Goal: Task Accomplishment & Management: Complete application form

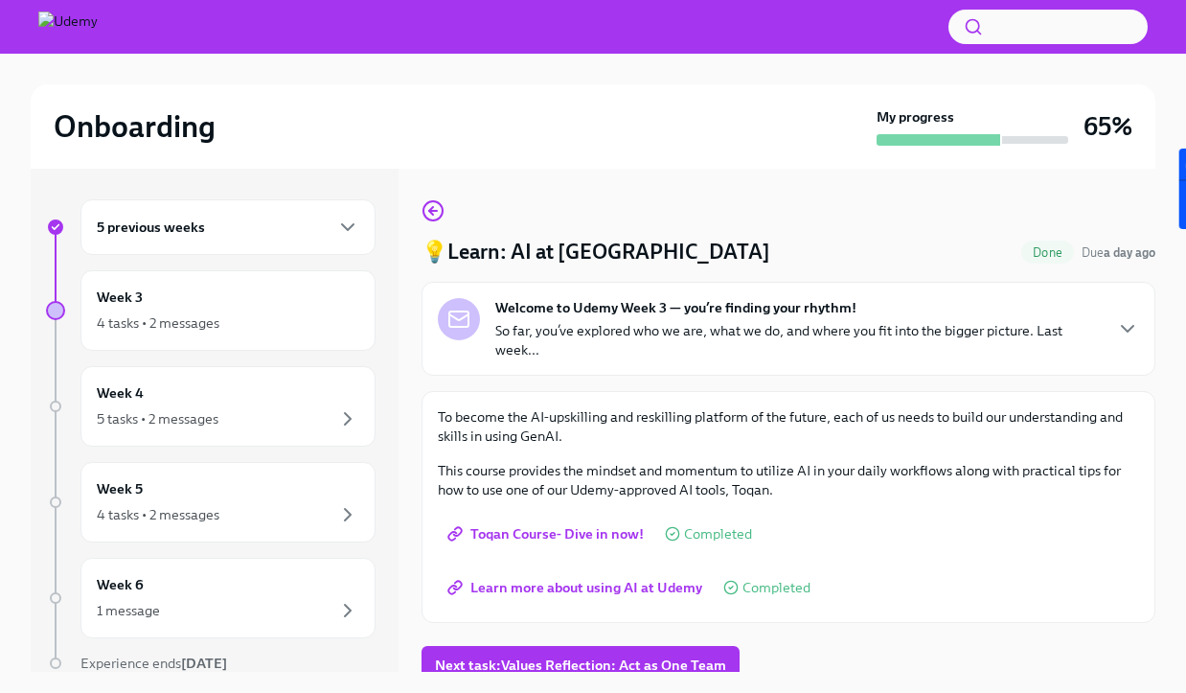
scroll to position [12, 0]
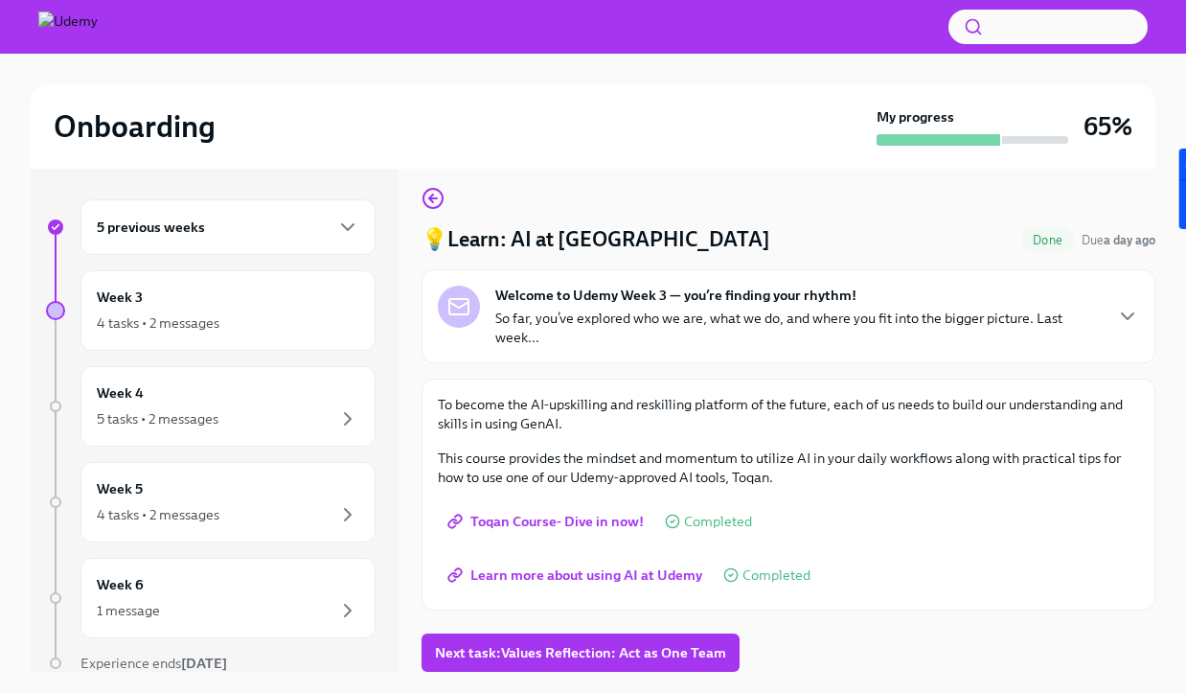
click at [722, 330] on p "So far, you’ve explored who we are, what we do, and where you fit into the bigg…" at bounding box center [798, 328] width 606 height 38
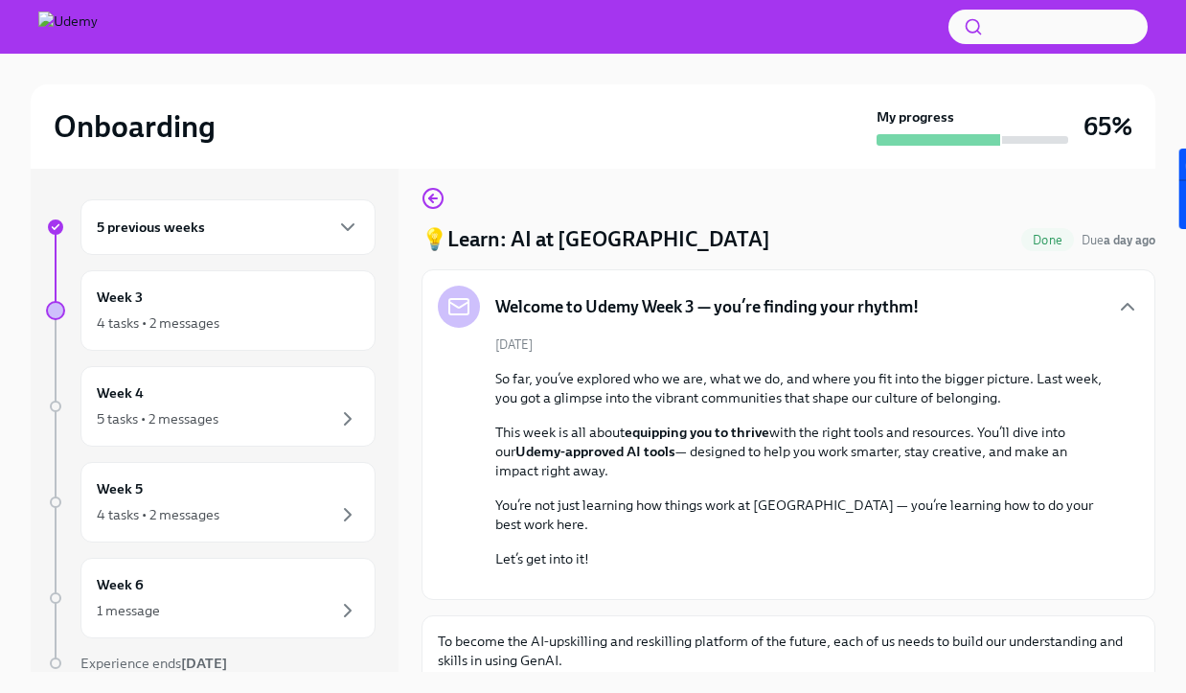
click at [722, 330] on div "Welcome to Udemy Week 3 — you’re finding your rhythm! [DATE] So far, you’ve exp…" at bounding box center [788, 435] width 701 height 298
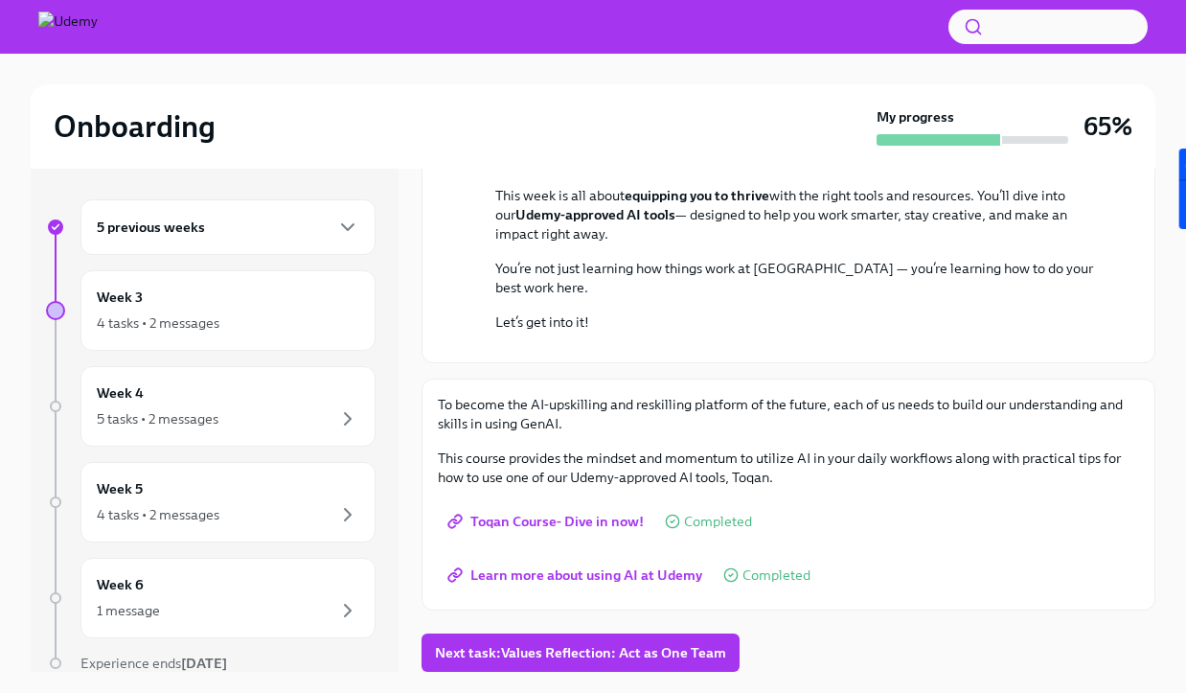
scroll to position [9, 0]
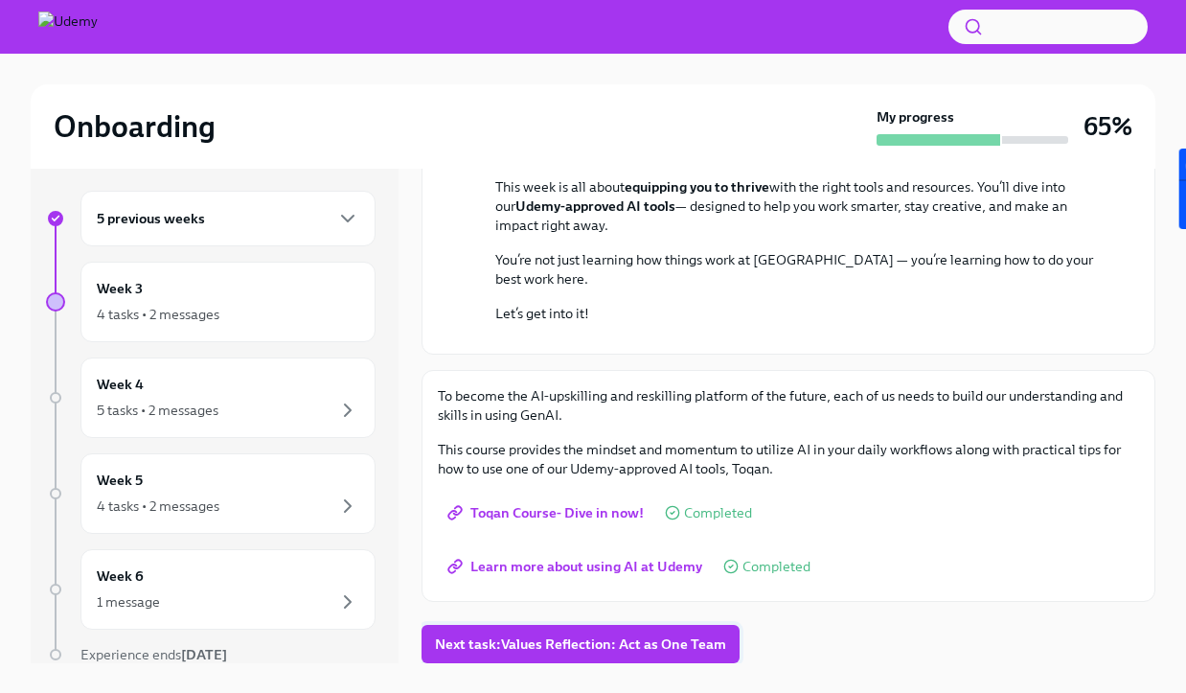
click at [616, 651] on span "Next task : Values Reflection: Act as One Team" at bounding box center [580, 643] width 291 height 19
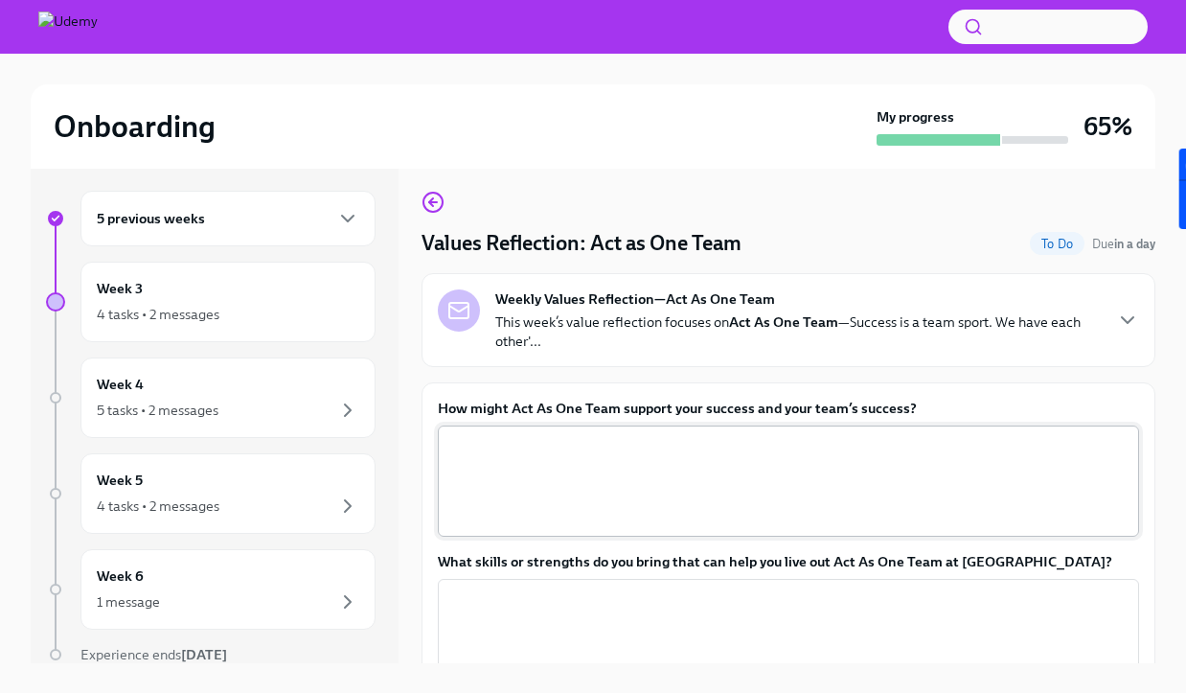
scroll to position [84, 0]
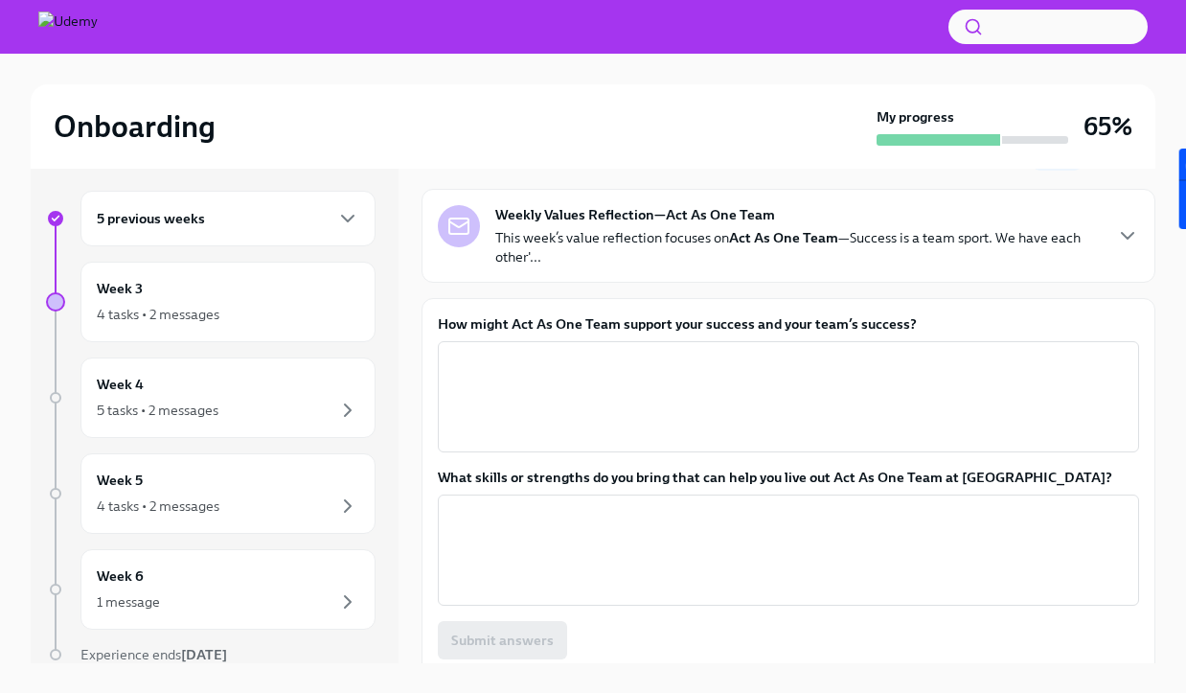
click at [618, 327] on label "How might Act As One Team support your success and your team’s success?" at bounding box center [788, 323] width 701 height 19
click at [618, 351] on textarea "How might Act As One Team support your success and your team’s success?" at bounding box center [788, 397] width 678 height 92
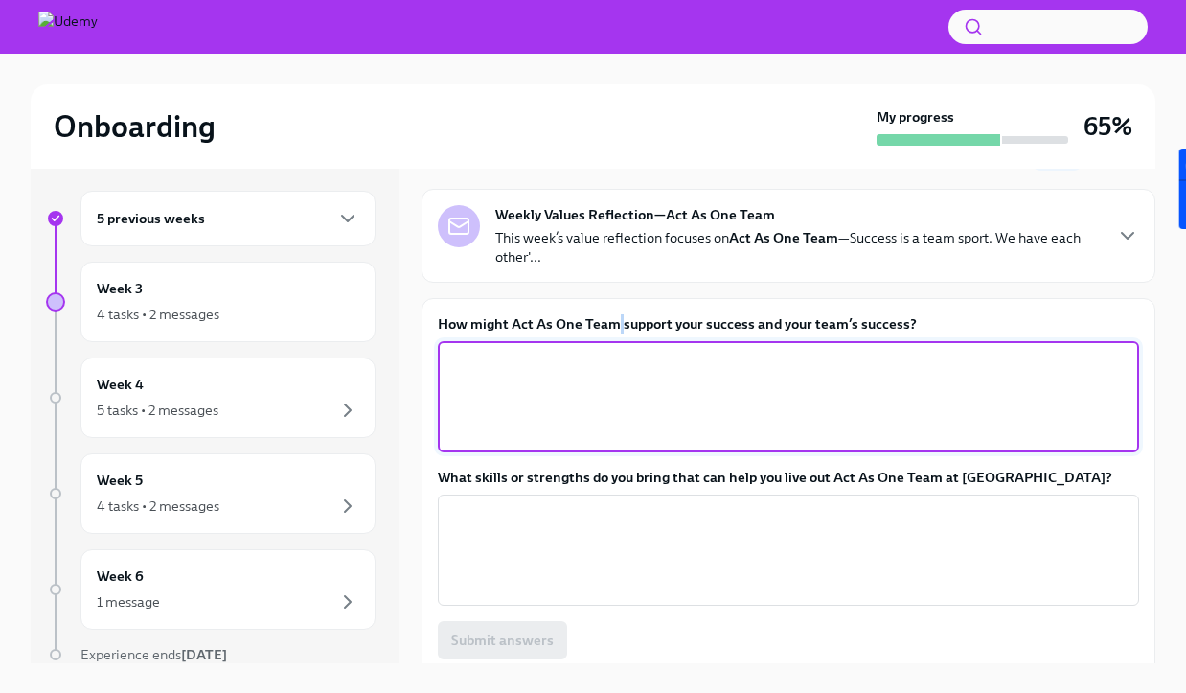
click at [618, 327] on label "How might Act As One Team support your success and your team’s success?" at bounding box center [788, 323] width 701 height 19
click at [618, 351] on textarea "How might Act As One Team support your success and your team’s success?" at bounding box center [788, 397] width 678 height 92
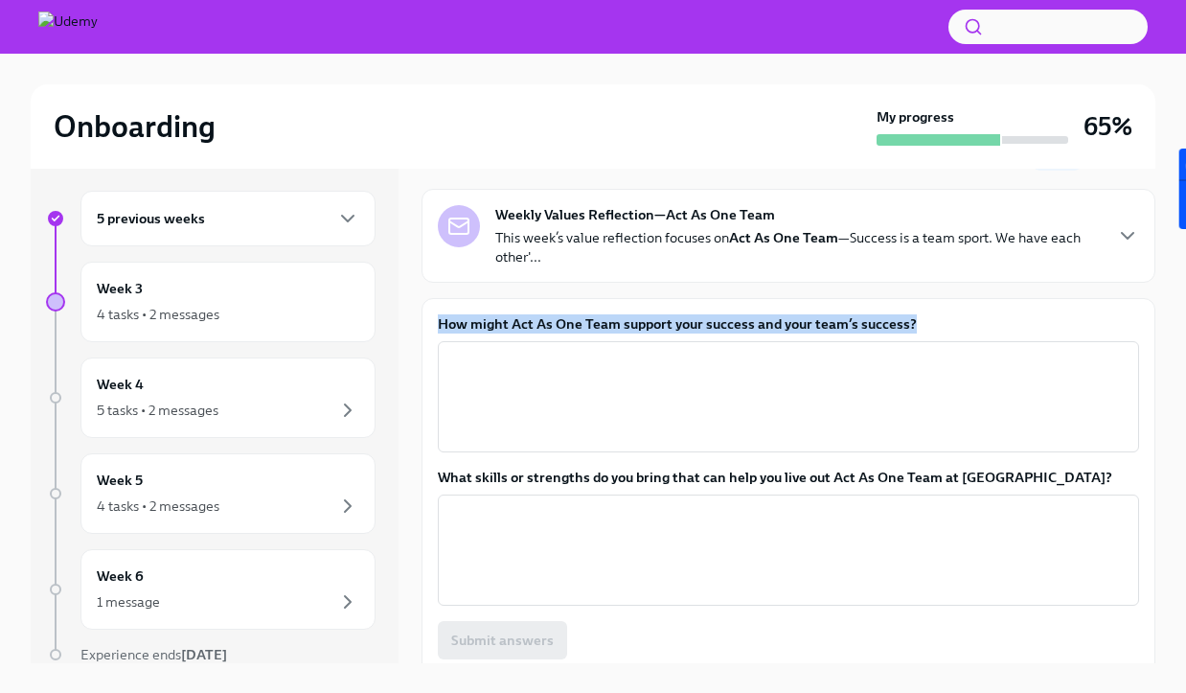
click at [618, 327] on label "How might Act As One Team support your success and your team’s success?" at bounding box center [788, 323] width 701 height 19
click at [618, 351] on textarea "How might Act As One Team support your success and your team’s success?" at bounding box center [788, 397] width 678 height 92
copy label "How might Act As One Team support your success and your team’s success?"
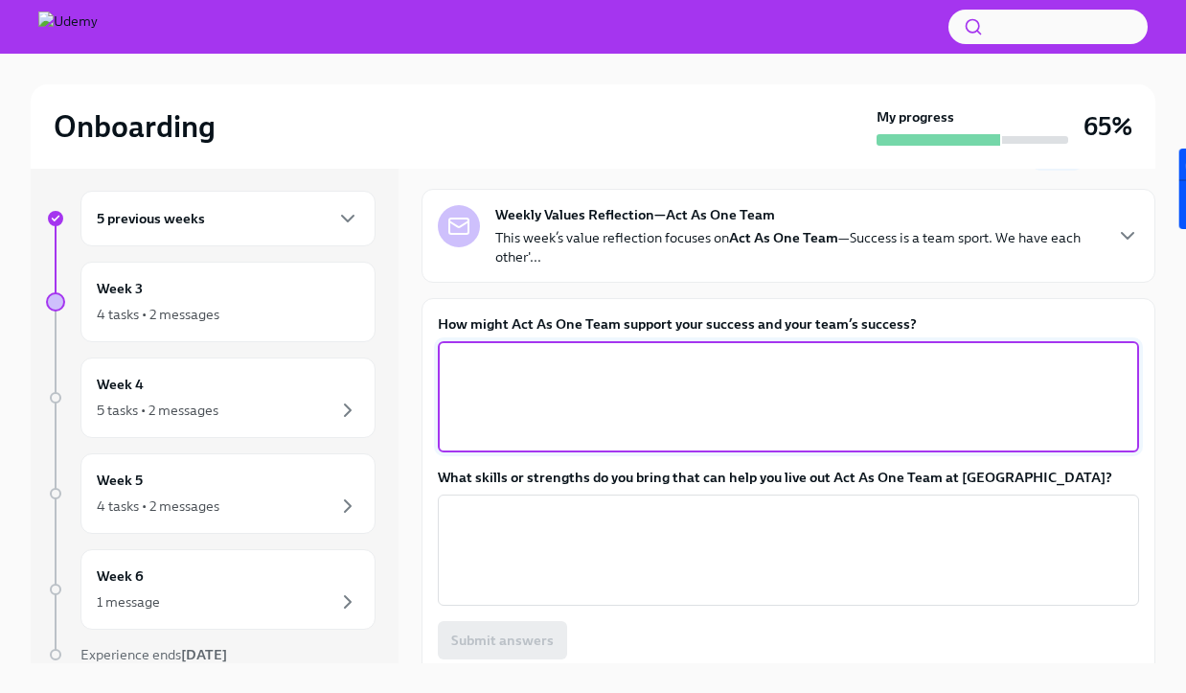
click at [608, 388] on textarea "How might Act As One Team support your success and your team’s success?" at bounding box center [788, 397] width 678 height 92
paste textarea "As an AE, I rely on Customer Success, Marketing, and Enablement to really bring…"
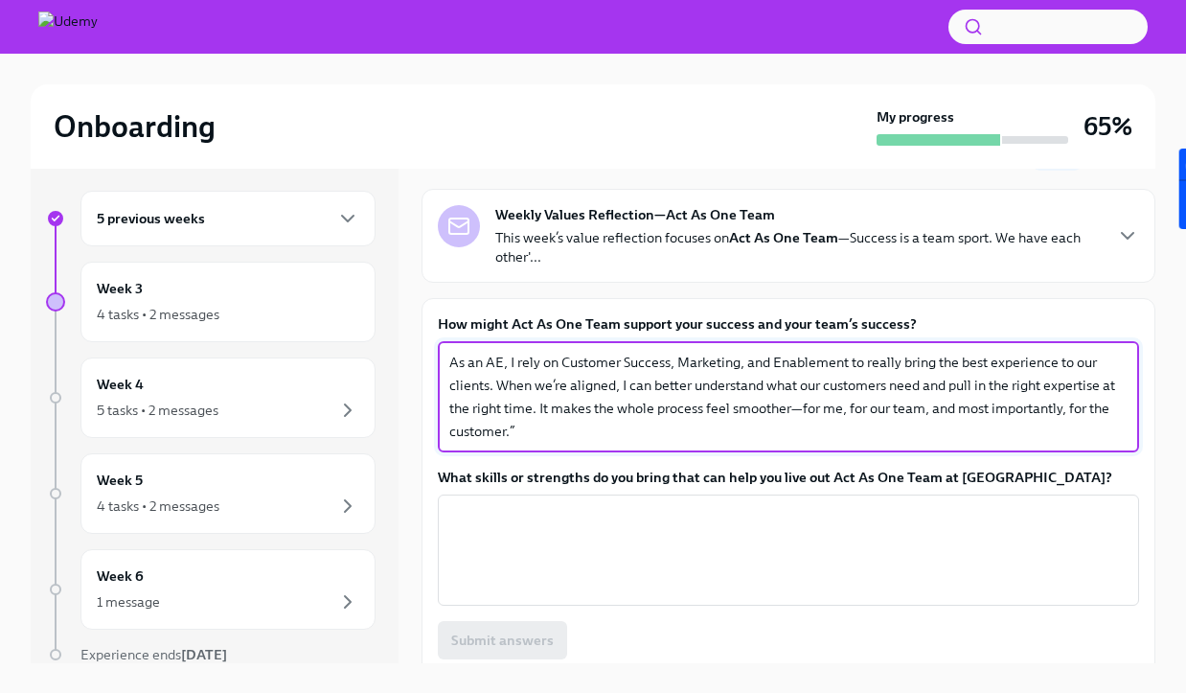
click at [452, 354] on textarea "As an AE, I rely on Customer Success, Marketing, and Enablement to really bring…" at bounding box center [788, 397] width 678 height 92
click at [555, 441] on textarea "As an AE, I rely on Customer Success, Marketing, and Enablement to really bring…" at bounding box center [788, 397] width 678 height 92
click at [794, 410] on textarea "As an AE, I rely on Customer Success, Marketing, and Enablement to really bring…" at bounding box center [788, 397] width 678 height 92
click at [792, 401] on textarea "As an AE, I rely on Customer Success, Marketing, and Enablement to really bring…" at bounding box center [788, 397] width 678 height 92
click at [795, 403] on textarea "As an AE, I rely on Customer Success, Marketing, and Enablement to really bring…" at bounding box center [788, 397] width 678 height 92
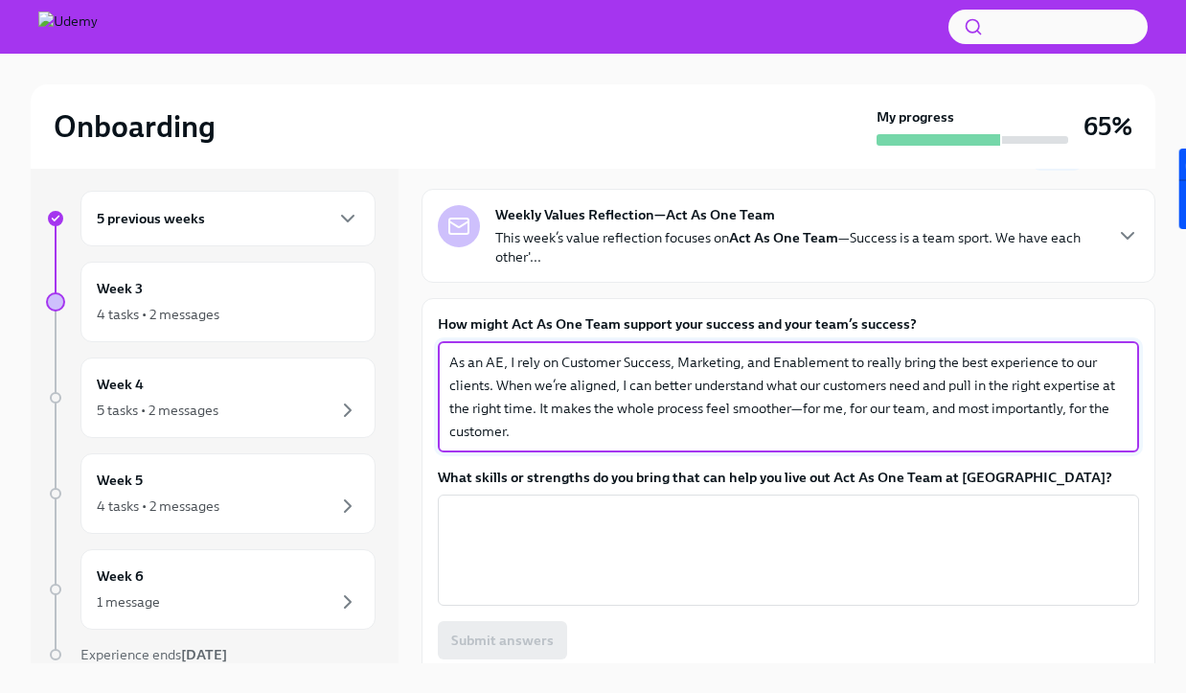
click at [797, 404] on textarea "As an AE, I rely on Customer Success, Marketing, and Enablement to really bring…" at bounding box center [788, 397] width 678 height 92
click at [899, 413] on textarea "As an AE, I rely on Customer Success, Marketing, and Enablement to really bring…" at bounding box center [788, 397] width 678 height 92
click at [802, 410] on textarea "As an AE, I rely on Customer Success, Marketing, and Enablement to really bring…" at bounding box center [788, 397] width 678 height 92
click at [1120, 417] on textarea "As an AE, I rely on Customer Success, Marketing, and Enablement to really bring…" at bounding box center [788, 397] width 678 height 92
click at [452, 437] on textarea "As an AE, I rely on Customer Success, Marketing, and Enablement to really bring…" at bounding box center [788, 397] width 678 height 92
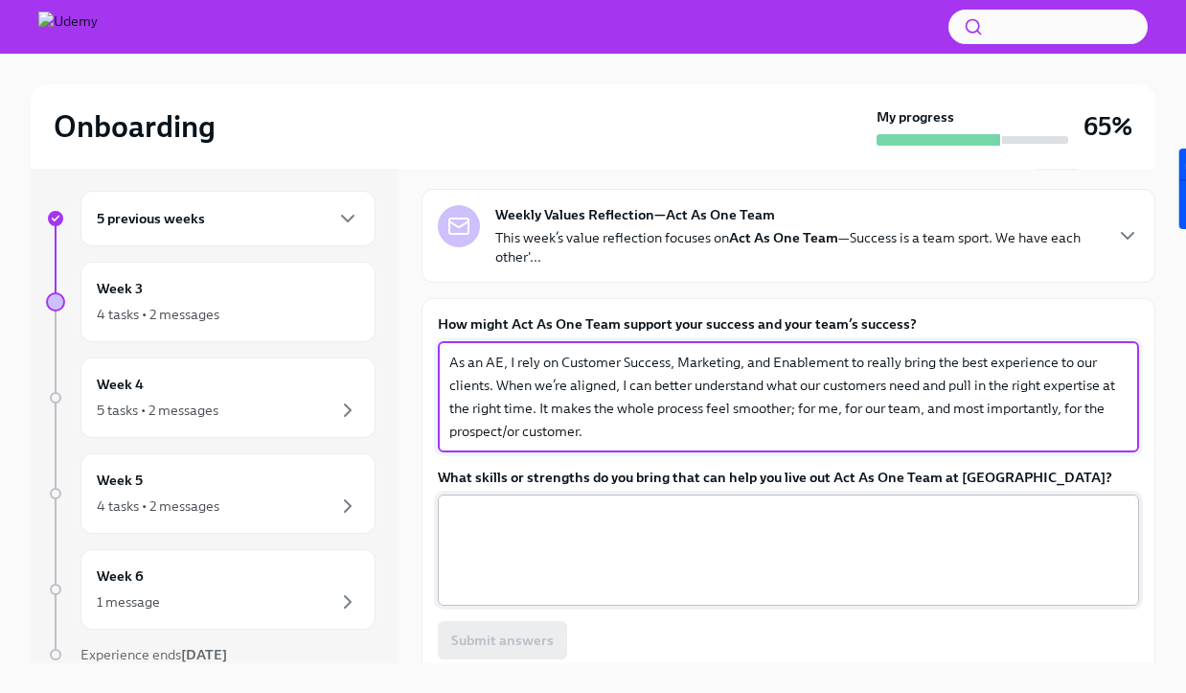
type textarea "As an AE, I rely on Customer Success, Marketing, and Enablement to really bring…"
click at [846, 561] on textarea "What skills or strengths do you bring that can help you live out Act As One Tea…" at bounding box center [788, 550] width 678 height 92
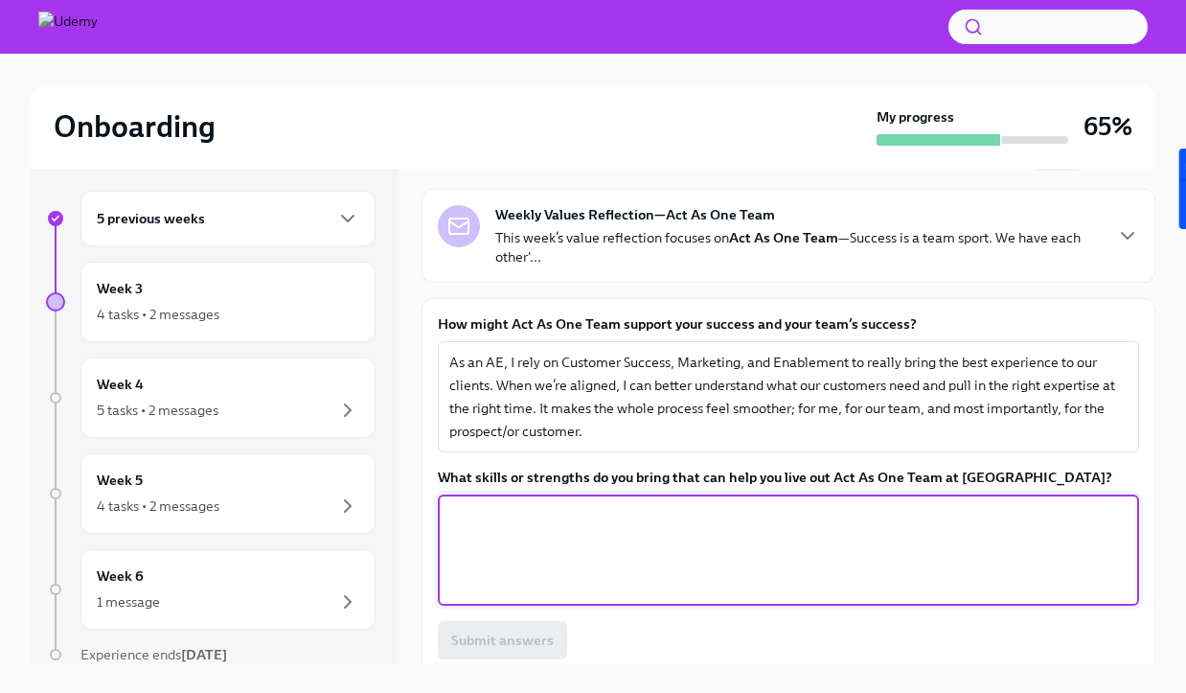
click at [767, 479] on label "What skills or strengths do you bring that can help you live out Act As One Tea…" at bounding box center [788, 477] width 701 height 19
click at [767, 504] on textarea "What skills or strengths do you bring that can help you live out Act As One Tea…" at bounding box center [788, 550] width 678 height 92
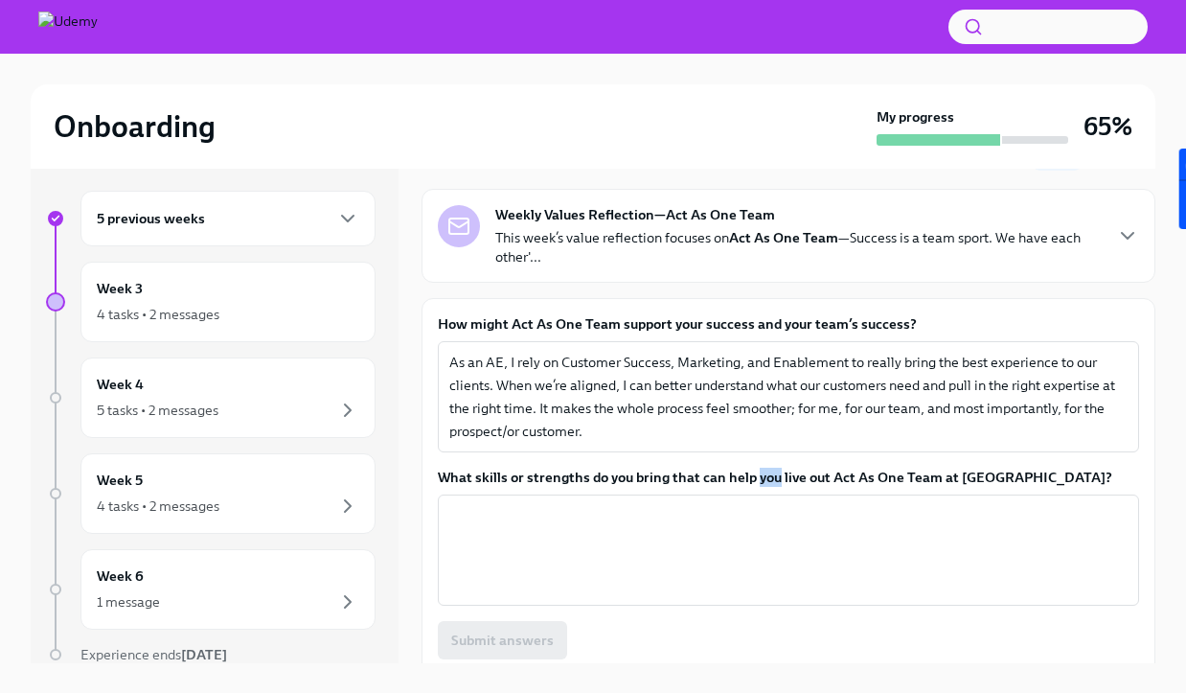
click at [767, 479] on label "What skills or strengths do you bring that can help you live out Act As One Tea…" at bounding box center [788, 477] width 701 height 19
click at [767, 504] on textarea "What skills or strengths do you bring that can help you live out Act As One Tea…" at bounding box center [788, 550] width 678 height 92
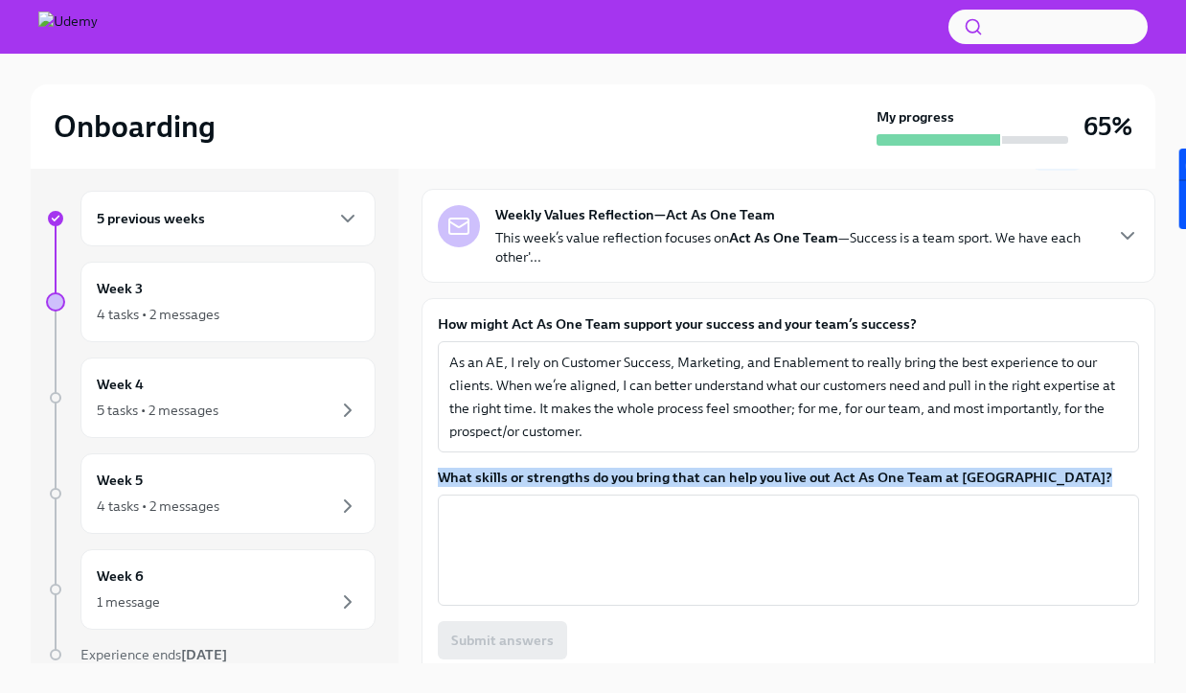
click at [767, 479] on label "What skills or strengths do you bring that can help you live out Act As One Tea…" at bounding box center [788, 477] width 701 height 19
click at [767, 504] on textarea "What skills or strengths do you bring that can help you live out Act As One Tea…" at bounding box center [788, 550] width 678 height 92
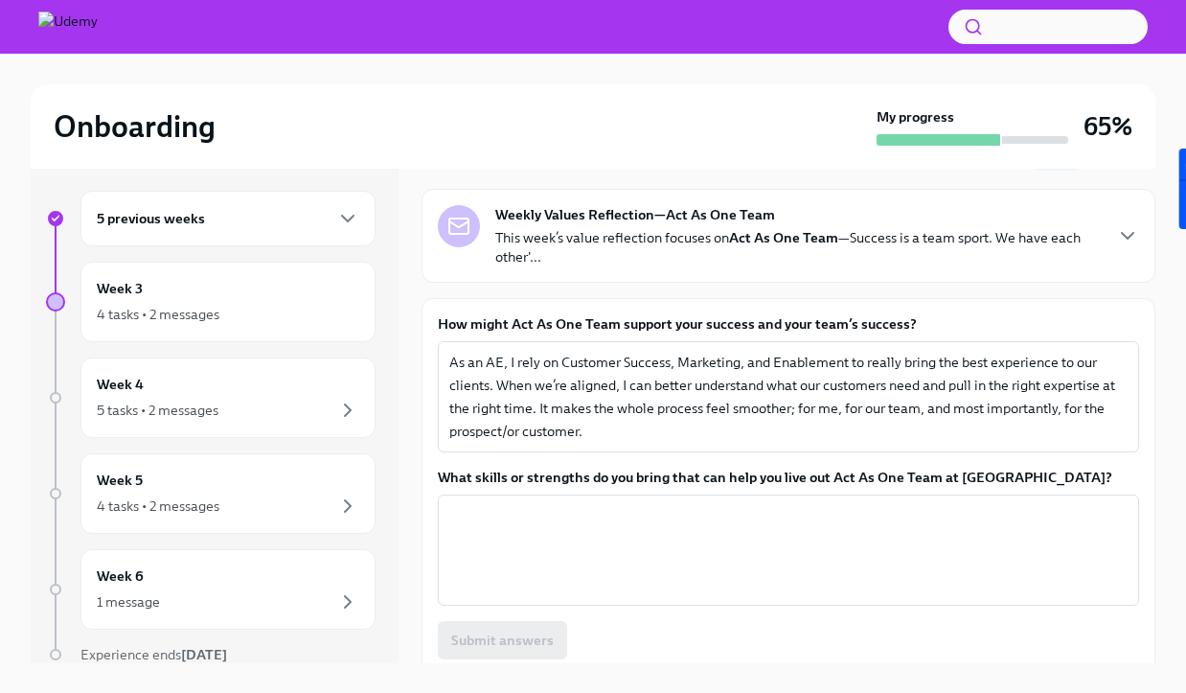
click at [767, 483] on label "What skills or strengths do you bring that can help you live out Act As One Tea…" at bounding box center [788, 477] width 701 height 19
click at [767, 504] on textarea "What skills or strengths do you bring that can help you live out Act As One Tea…" at bounding box center [788, 550] width 678 height 92
click at [764, 473] on label "What skills or strengths do you bring that can help you live out Act As One Tea…" at bounding box center [788, 477] width 701 height 19
click at [764, 504] on textarea "What skills or strengths do you bring that can help you live out Act As One Tea…" at bounding box center [788, 550] width 678 height 92
click at [764, 473] on label "What skills or strengths do you bring that can help you live out Act As One Tea…" at bounding box center [788, 477] width 701 height 19
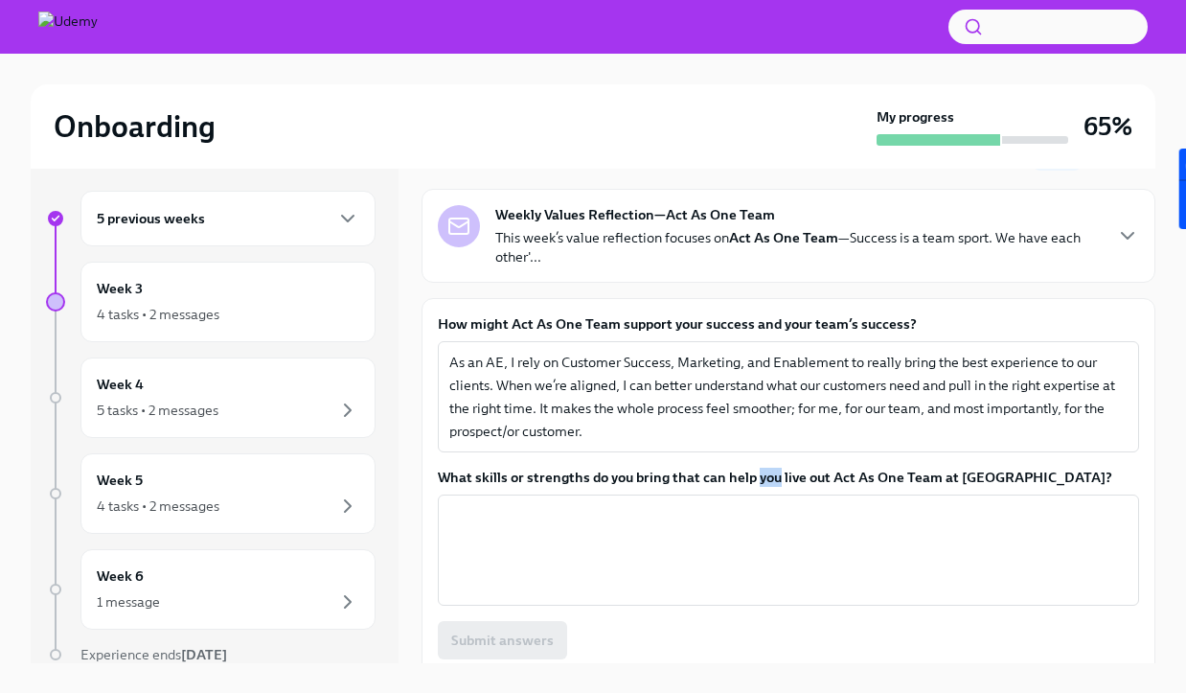
click at [764, 504] on textarea "What skills or strengths do you bring that can help you live out Act As One Tea…" at bounding box center [788, 550] width 678 height 92
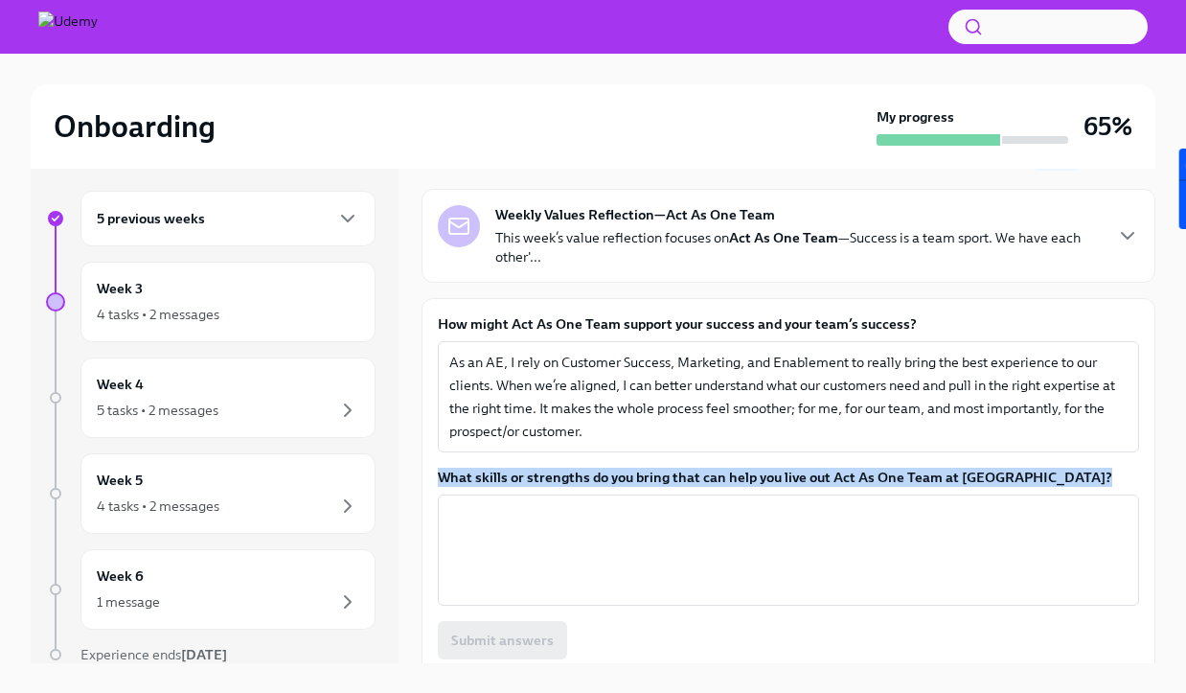
click at [764, 473] on label "What skills or strengths do you bring that can help you live out Act As One Tea…" at bounding box center [788, 477] width 701 height 19
click at [764, 504] on textarea "What skills or strengths do you bring that can help you live out Act As One Tea…" at bounding box center [788, 550] width 678 height 92
copy label "What skills or strengths do you bring that can help you live out Act As One Tea…"
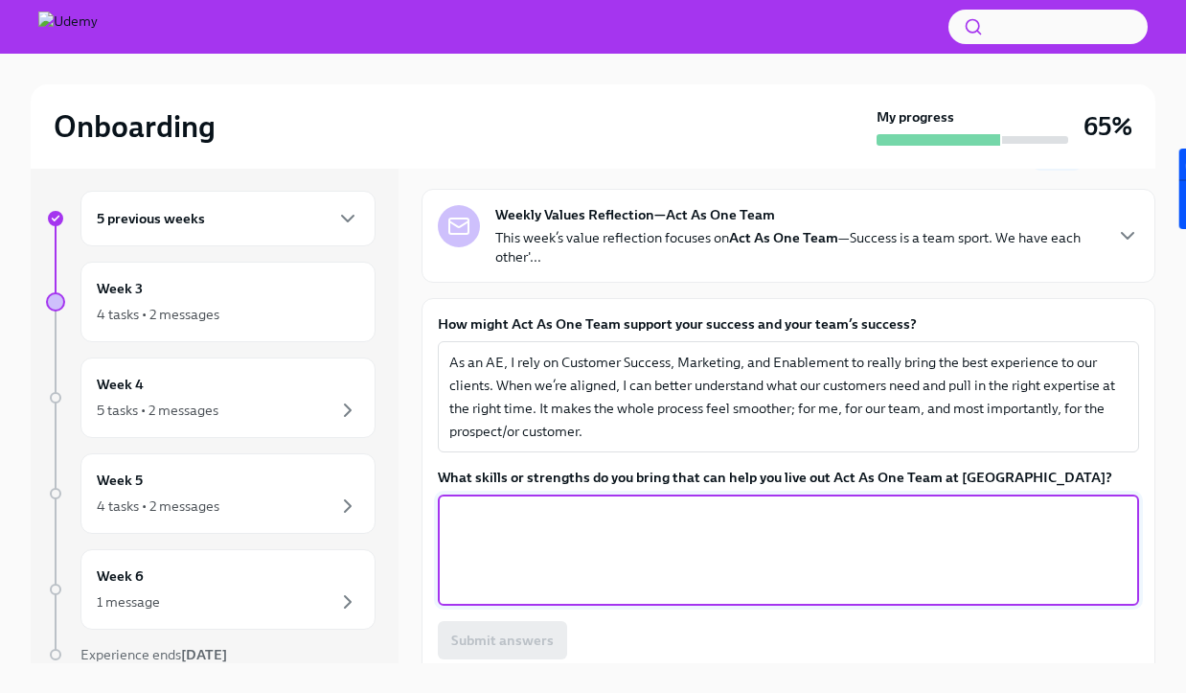
click at [562, 572] on textarea "What skills or strengths do you bring that can help you live out Act As One Tea…" at bounding box center [788, 550] width 678 height 92
paste textarea "One of my biggest strengths is collaboration. I try to be proactive in sharing …"
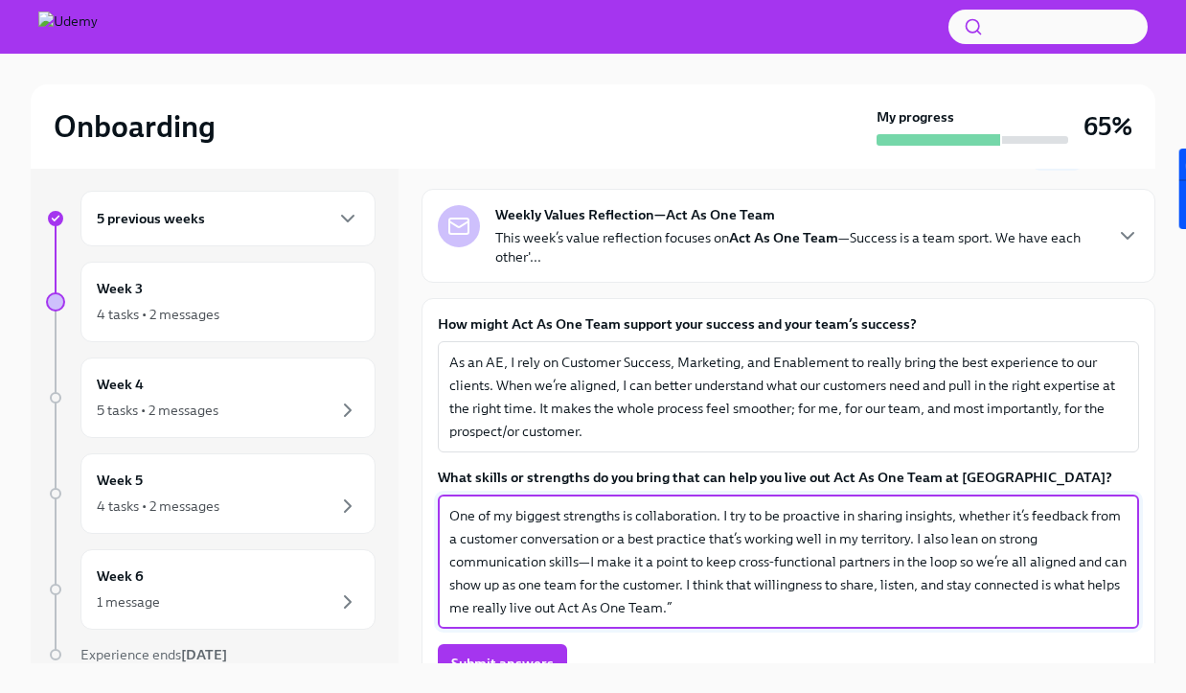
click at [579, 562] on textarea "One of my biggest strengths is collaboration. I try to be proactive in sharing …" at bounding box center [788, 561] width 678 height 115
click at [585, 562] on textarea "One of my biggest strengths is collaboration. I try to be proactive in sharing …" at bounding box center [788, 561] width 678 height 115
click at [691, 569] on textarea "One of my biggest strengths is collaboration. I try to be proactive in sharing …" at bounding box center [788, 561] width 678 height 115
click at [687, 592] on textarea "One of my biggest strengths is collaboration. I try to be proactive in sharing …" at bounding box center [788, 561] width 678 height 115
click at [687, 593] on textarea "One of my biggest strengths is collaboration. I try to be proactive in sharing …" at bounding box center [788, 561] width 678 height 115
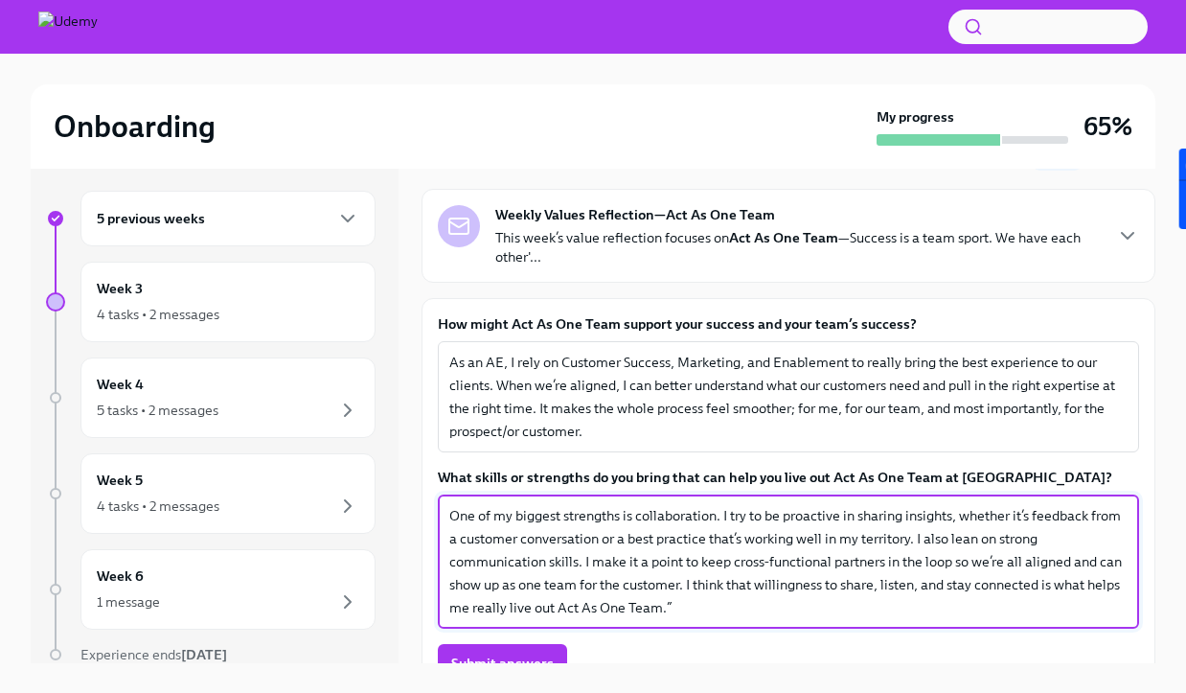
click at [687, 600] on textarea "One of my biggest strengths is collaboration. I try to be proactive in sharing …" at bounding box center [788, 561] width 678 height 115
click at [549, 613] on textarea "One of my biggest strengths is collaboration. I try to be proactive in sharing …" at bounding box center [788, 561] width 678 height 115
click at [528, 608] on textarea "One of my biggest strengths is collaboration. I try to be proactive in sharing …" at bounding box center [788, 561] width 678 height 115
click at [762, 586] on textarea "One of my biggest strengths is collaboration. I try to be proactive in sharing …" at bounding box center [788, 561] width 678 height 115
click at [576, 594] on textarea "One of my biggest strengths is collaboration. I try to be proactive in sharing …" at bounding box center [788, 561] width 678 height 115
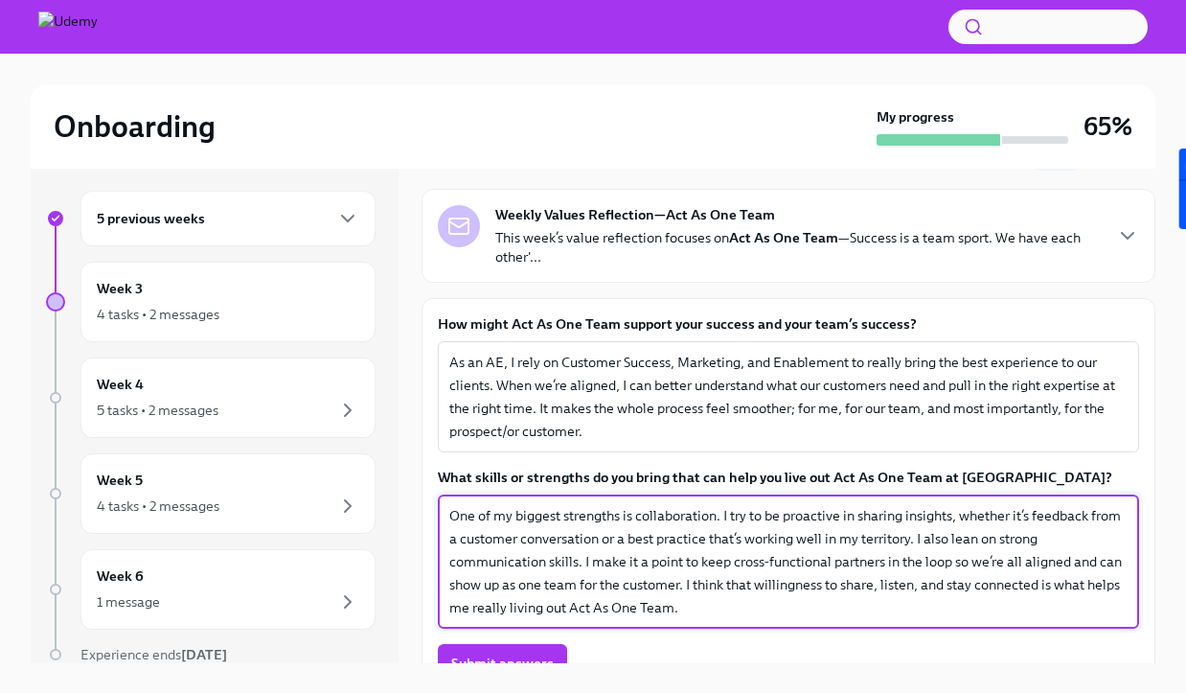
click at [574, 604] on textarea "One of my biggest strengths is collaboration. I try to be proactive in sharing …" at bounding box center [788, 561] width 678 height 115
click at [567, 605] on textarea "One of my biggest strengths is collaboration. I try to be proactive in sharing …" at bounding box center [788, 561] width 678 height 115
click at [639, 577] on textarea "One of my biggest strengths is collaboration. I try to be proactive in sharing …" at bounding box center [788, 561] width 678 height 115
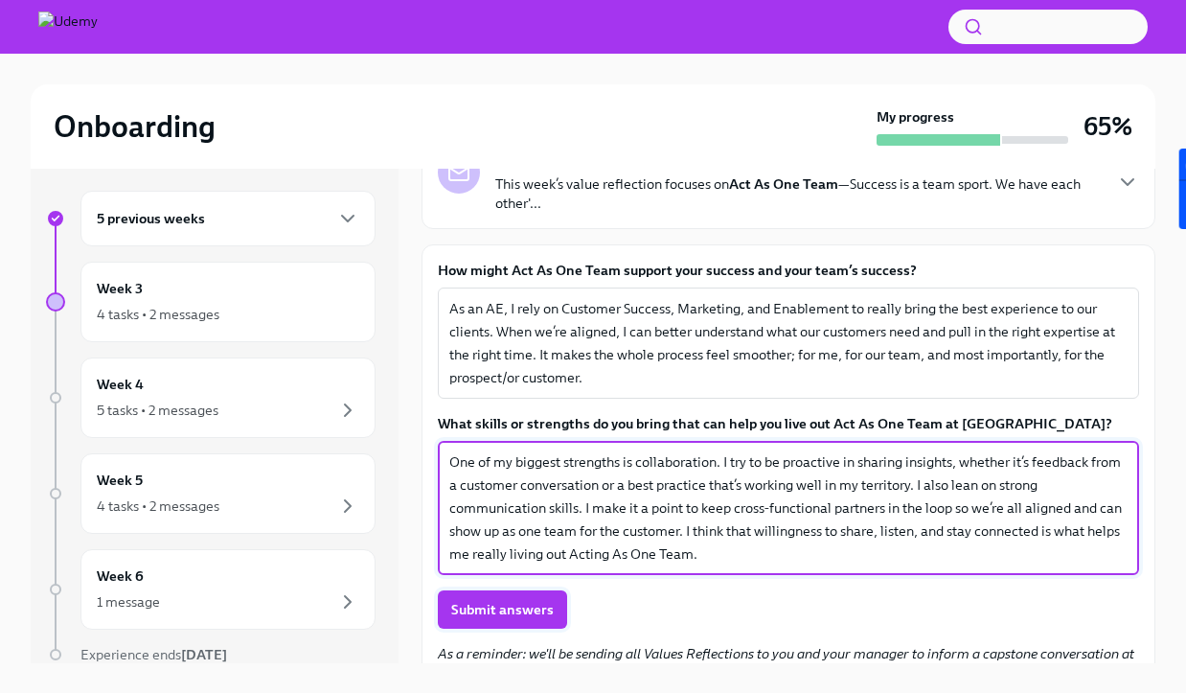
type textarea "One of my biggest strengths is collaboration. I try to be proactive in sharing …"
click at [515, 606] on span "Submit answers" at bounding box center [502, 609] width 103 height 19
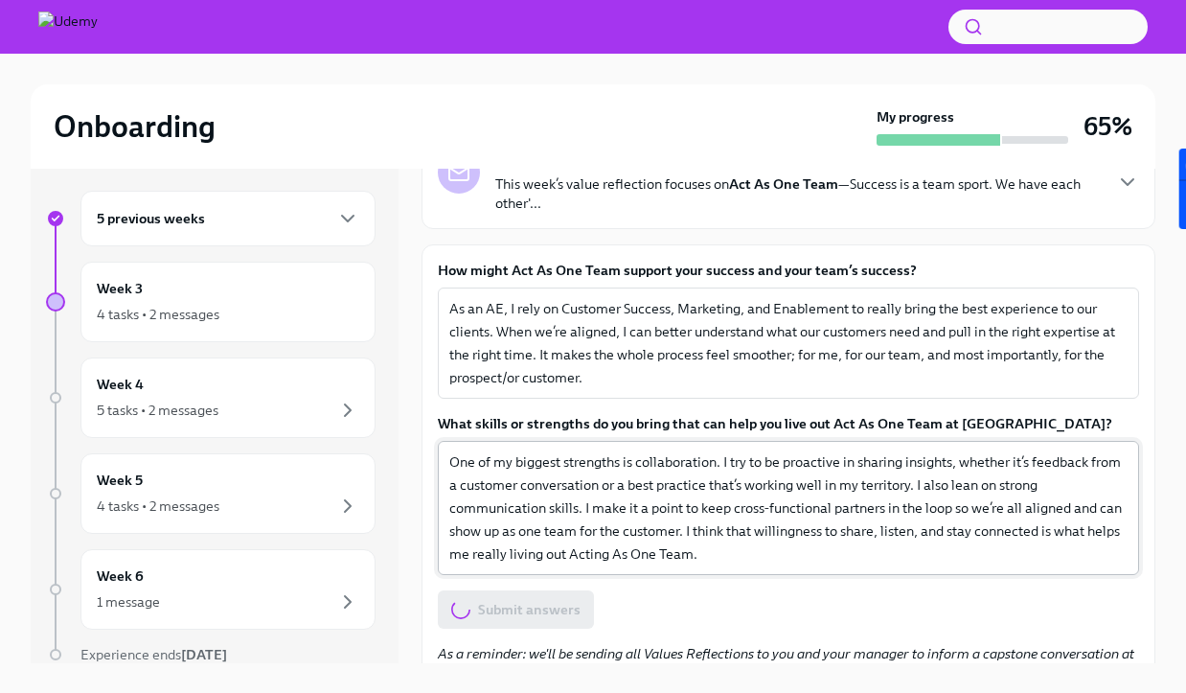
scroll to position [173, 0]
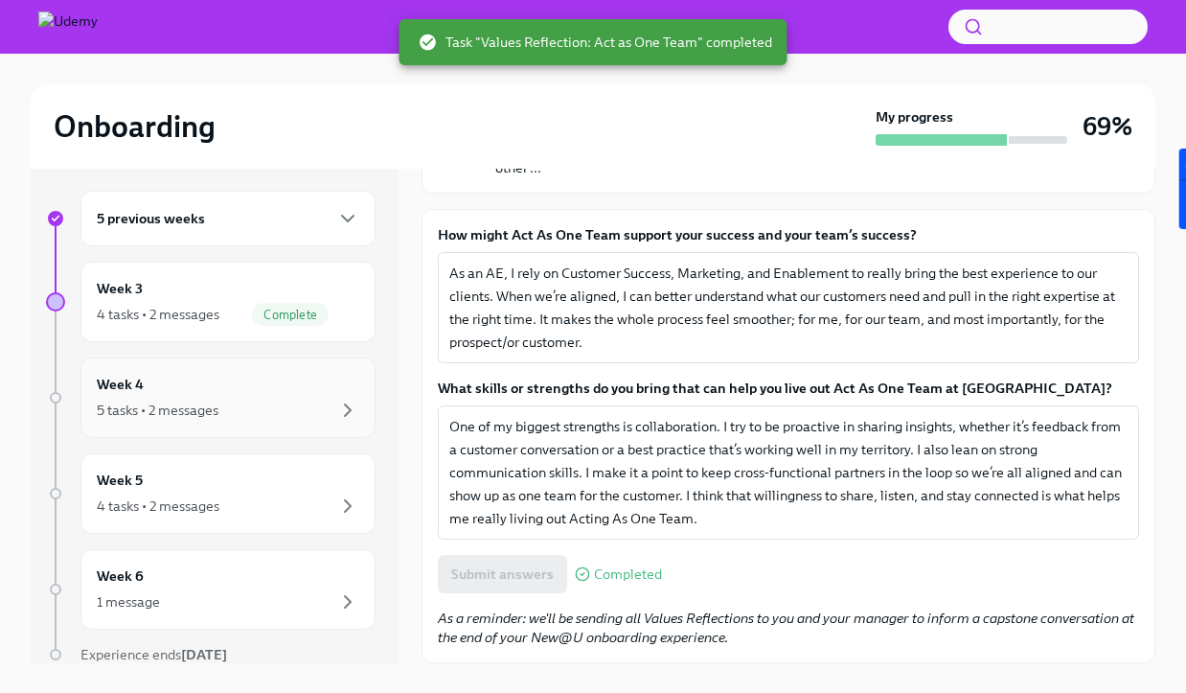
click at [249, 388] on div "Week 4 5 tasks • 2 messages" at bounding box center [228, 398] width 263 height 48
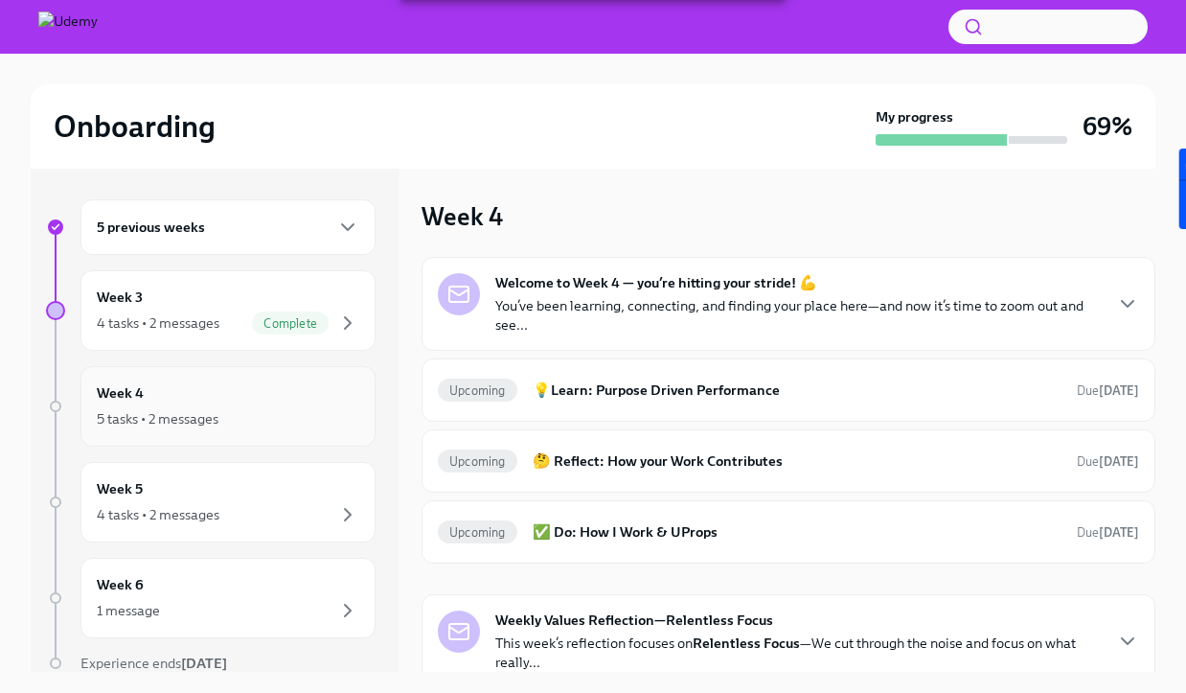
click at [264, 398] on div "Week 4 5 tasks • 2 messages" at bounding box center [228, 406] width 263 height 48
click at [667, 386] on h6 "💡Learn: Purpose Driven Performance" at bounding box center [797, 389] width 529 height 21
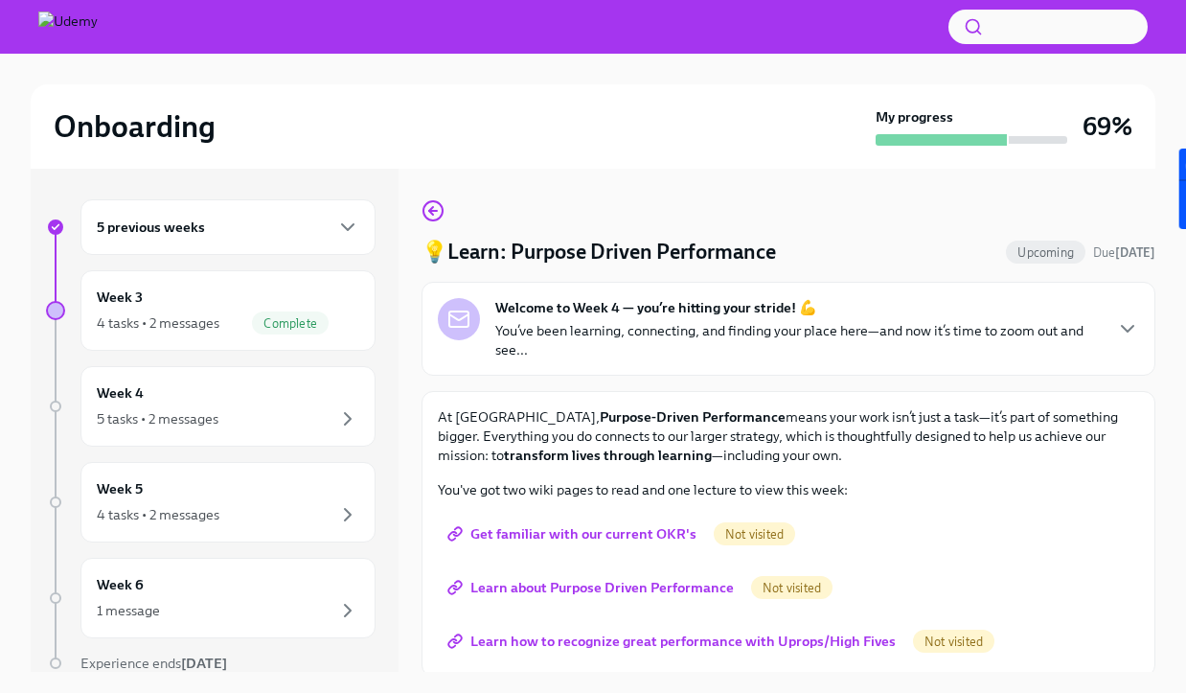
scroll to position [5, 0]
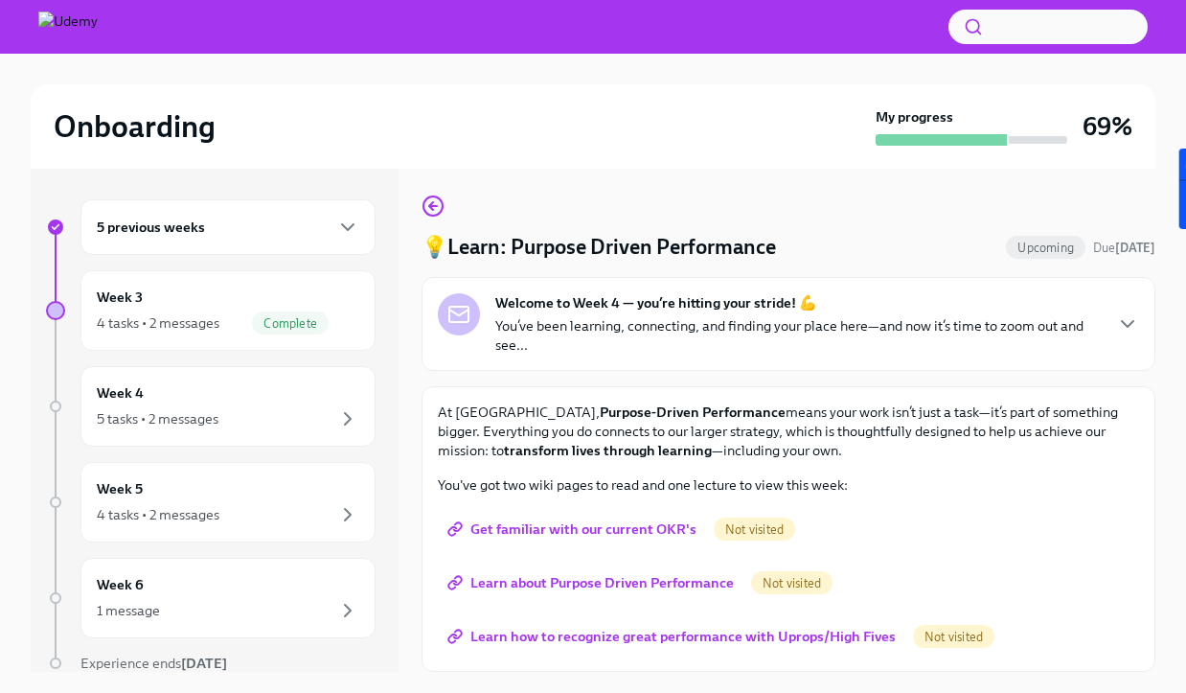
click at [577, 531] on span "Get familiar with our current OKR's" at bounding box center [573, 528] width 245 height 19
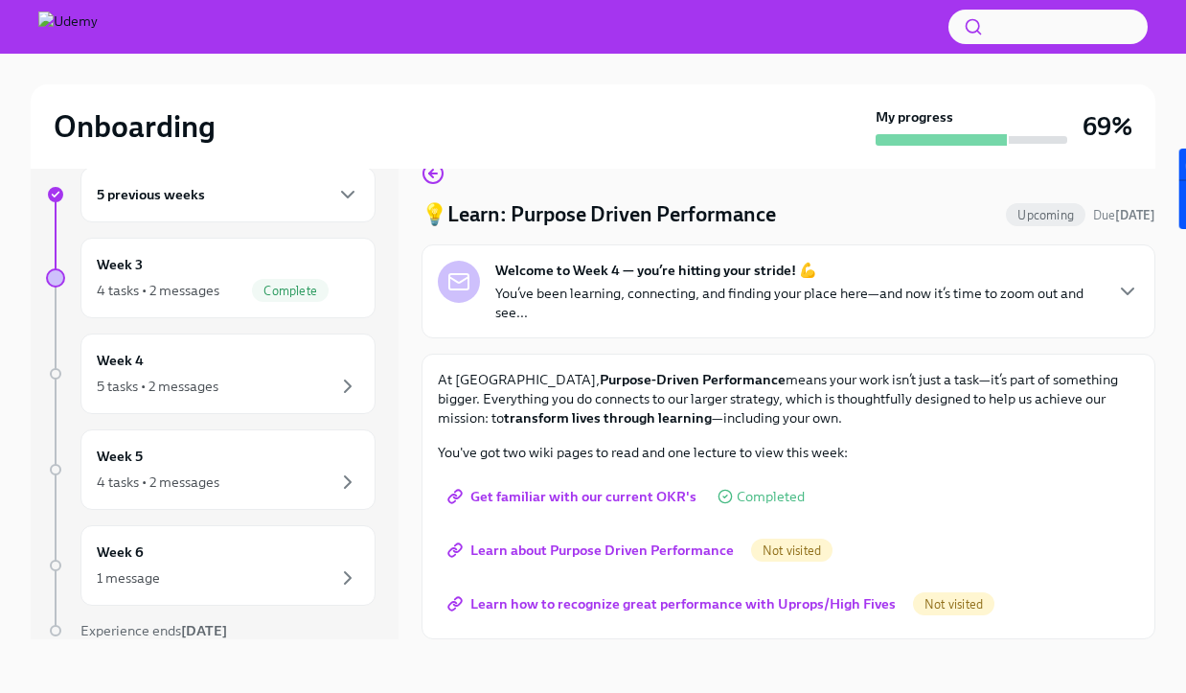
click at [568, 552] on span "Learn about Purpose Driven Performance" at bounding box center [592, 549] width 283 height 19
click at [624, 598] on span "Learn how to recognize great performance with Uprops/High Fives" at bounding box center [673, 603] width 445 height 19
click at [218, 352] on div "Week 4 5 tasks • 2 messages" at bounding box center [228, 374] width 263 height 48
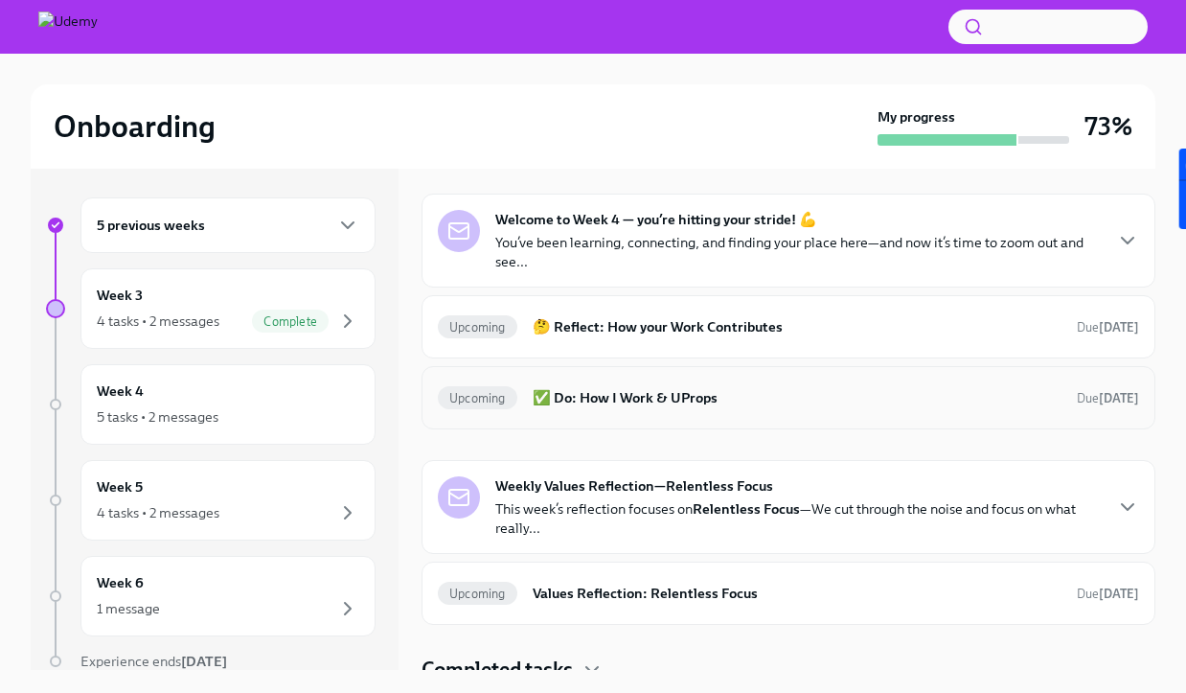
scroll to position [64, 0]
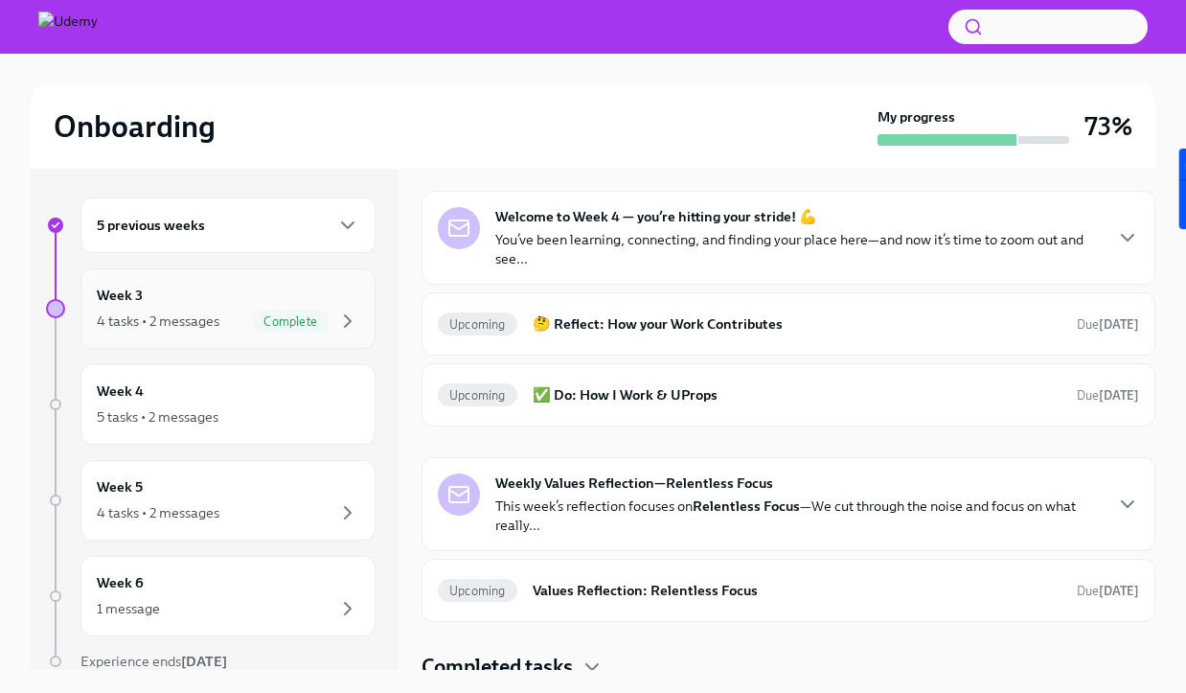
click at [231, 285] on div "Week 3 4 tasks • 2 messages Complete" at bounding box center [228, 309] width 263 height 48
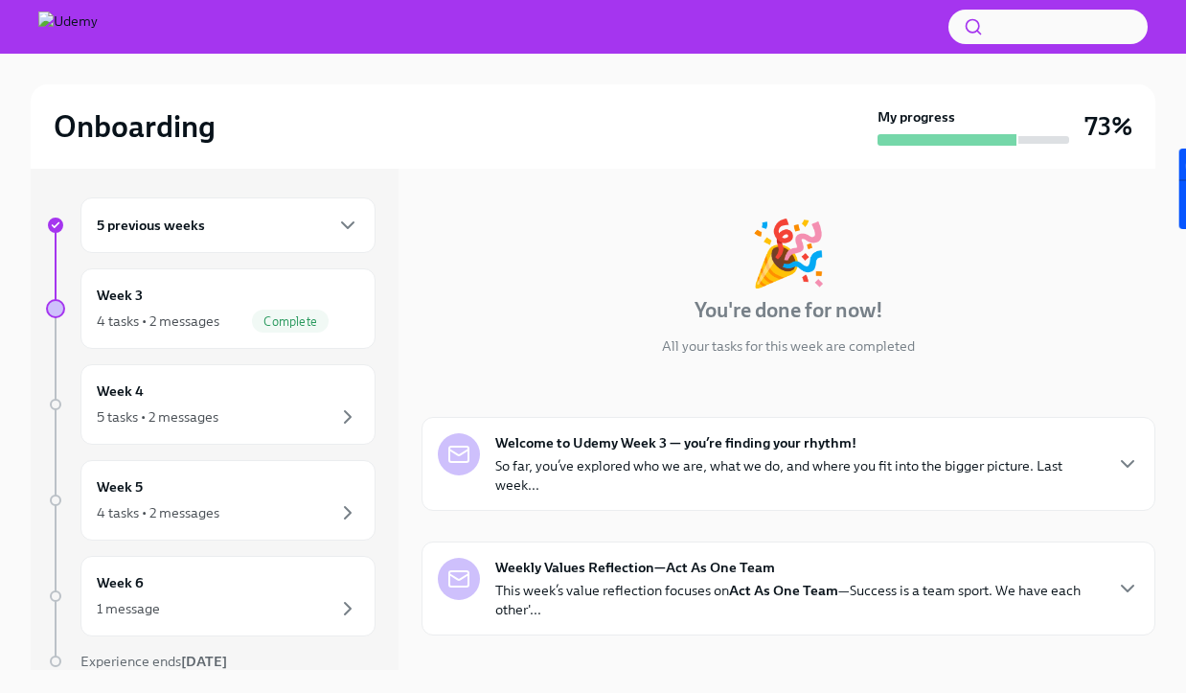
scroll to position [403, 0]
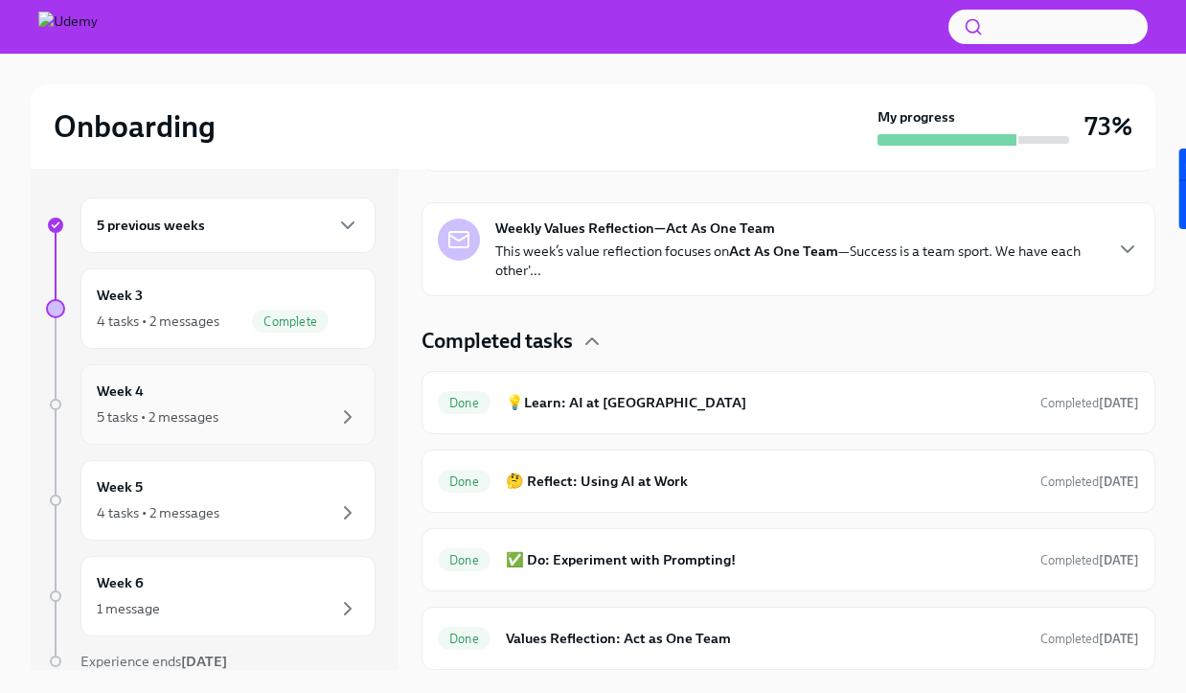
click at [303, 400] on div "Week 4 5 tasks • 2 messages" at bounding box center [228, 404] width 263 height 48
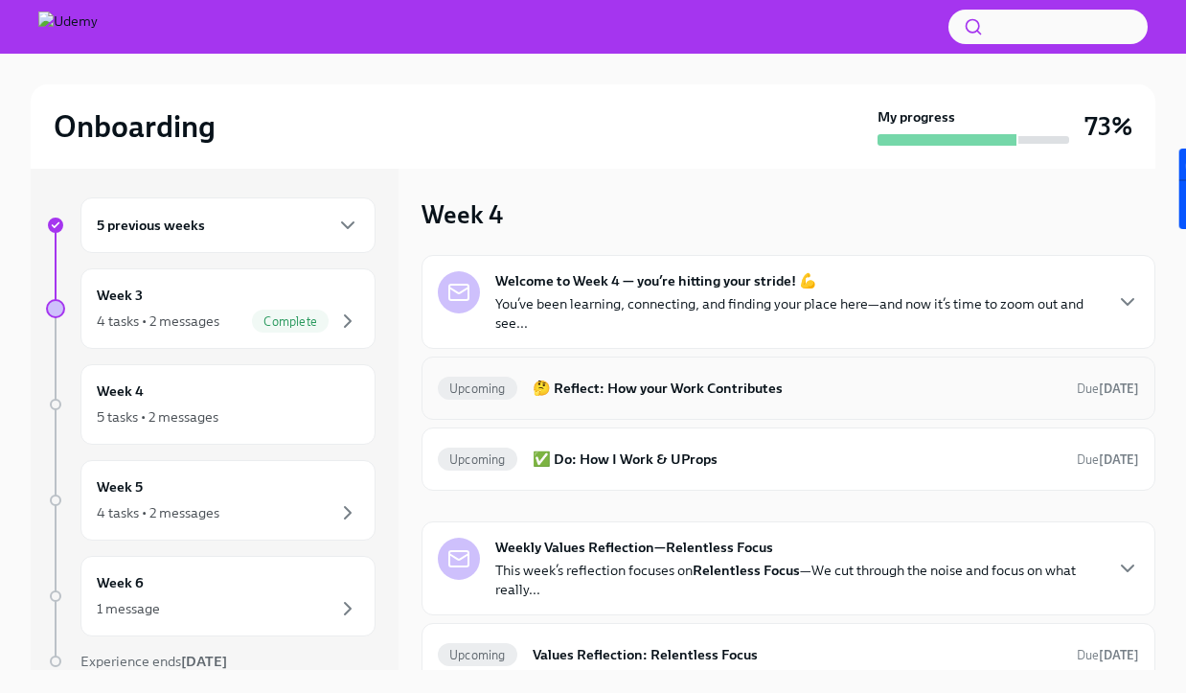
click at [615, 402] on div "Upcoming 🤔 Reflect: How your Work Contributes Due [DATE]" at bounding box center [788, 388] width 701 height 31
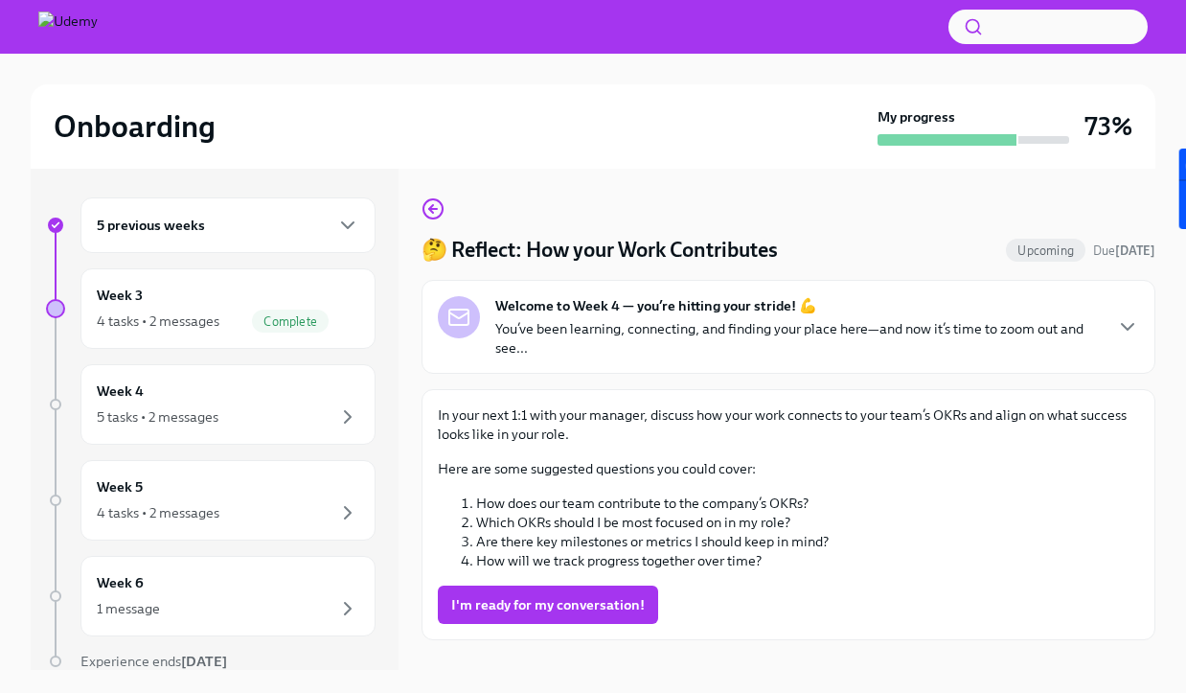
scroll to position [33, 0]
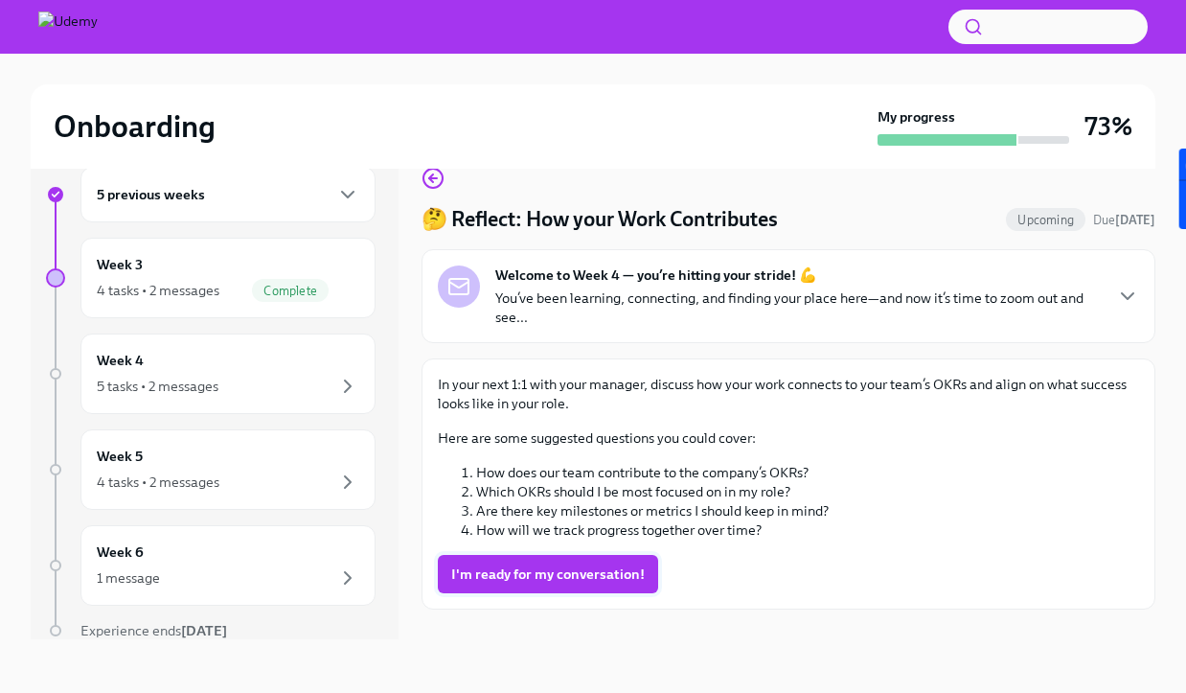
click at [591, 573] on span "I'm ready for my conversation!" at bounding box center [548, 573] width 194 height 19
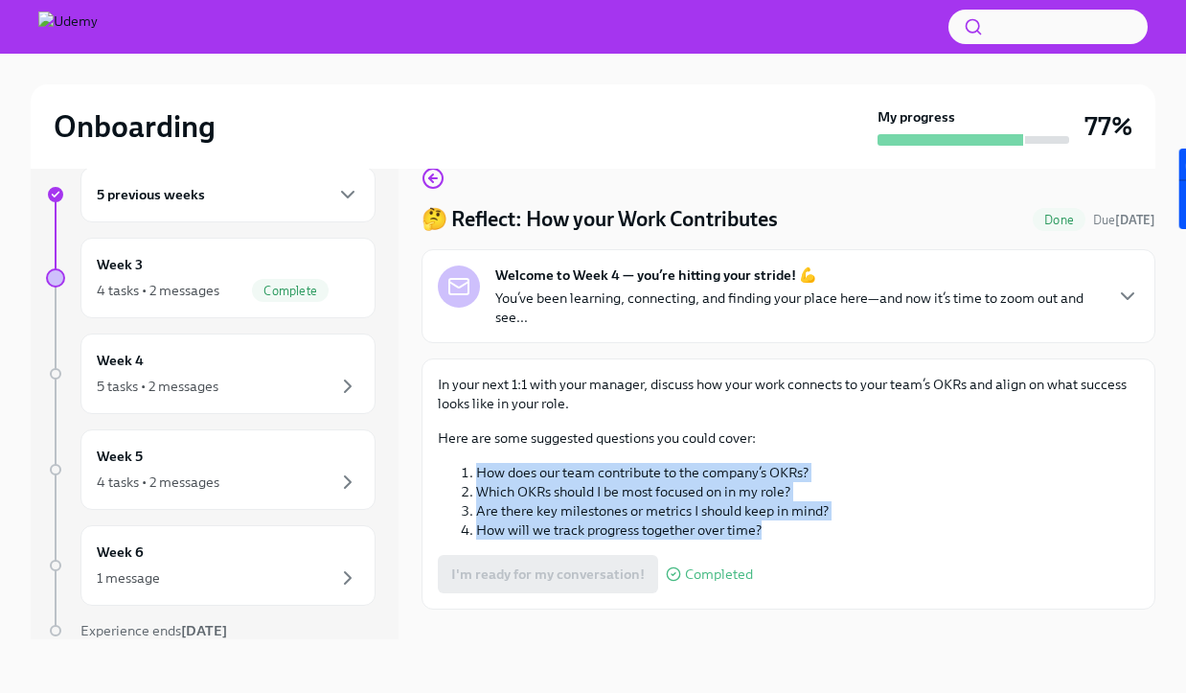
drag, startPoint x: 793, startPoint y: 528, endPoint x: 465, endPoint y: 465, distance: 334.7
click at [465, 465] on ol "How does our team contribute to the company’s OKRs? Which OKRs should I be most…" at bounding box center [788, 501] width 701 height 77
copy ol "How does our team contribute to the company’s OKRs? Which OKRs should I be most…"
click at [247, 266] on div "Week 3 4 tasks • 2 messages Complete" at bounding box center [228, 278] width 263 height 48
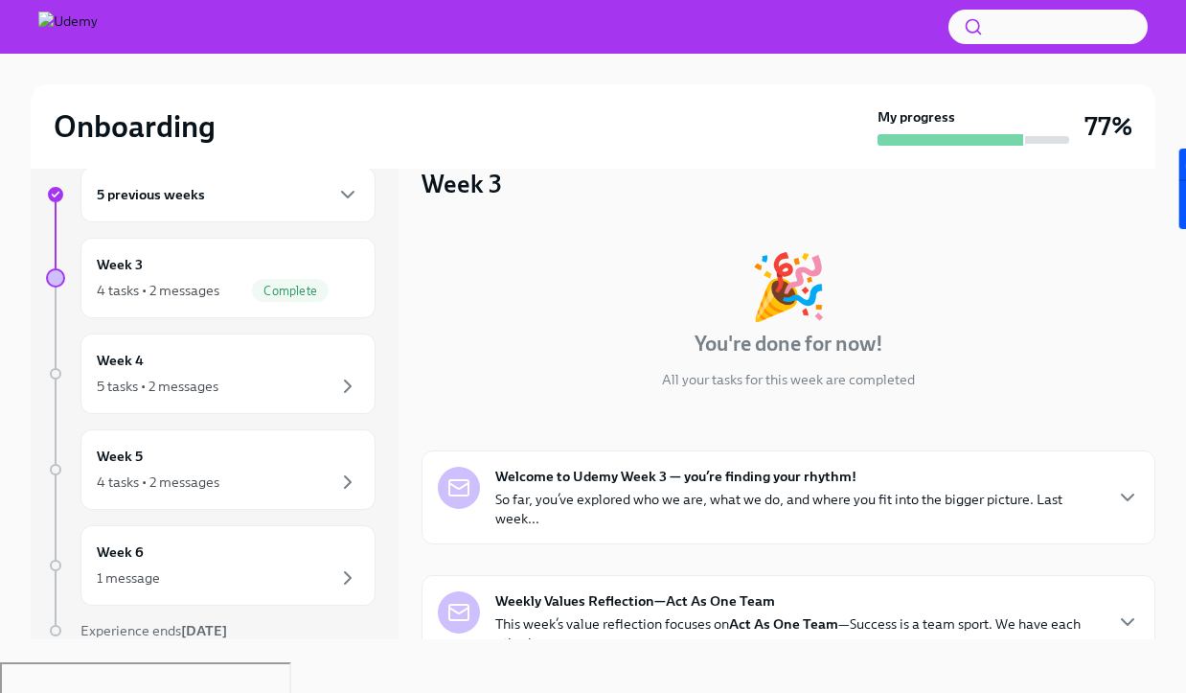
scroll to position [2, 0]
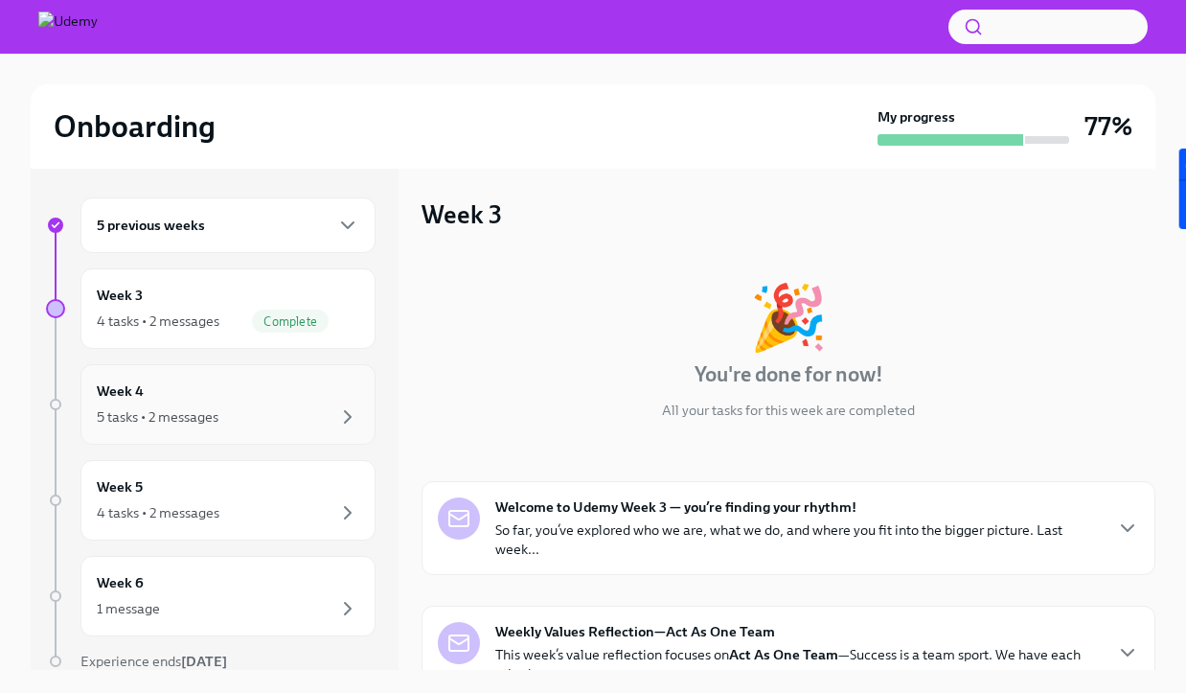
click at [248, 424] on div "5 tasks • 2 messages" at bounding box center [228, 416] width 263 height 23
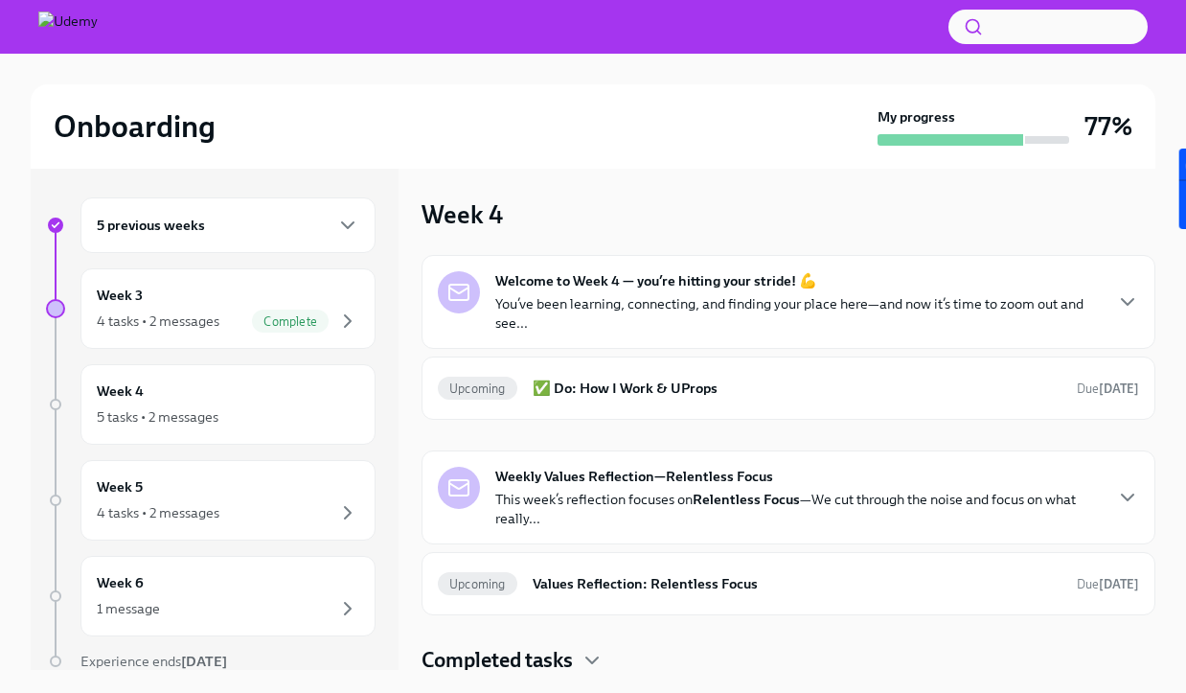
scroll to position [5, 0]
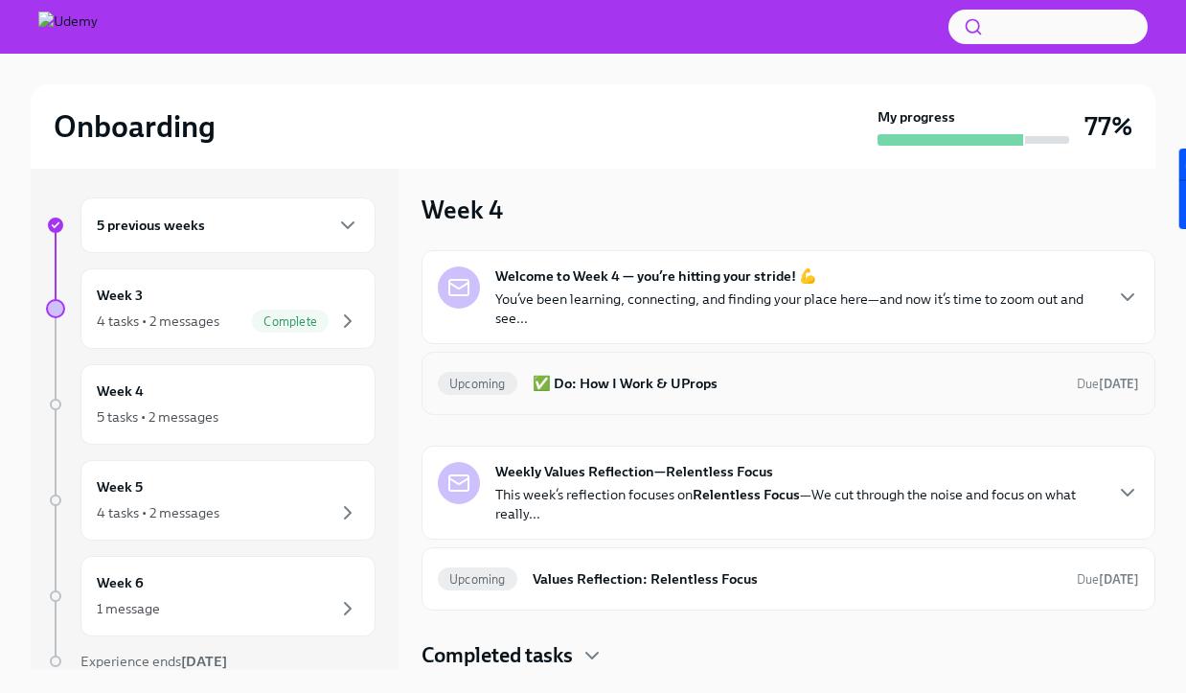
click at [826, 373] on h6 "✅ Do: How I Work & UProps" at bounding box center [797, 383] width 529 height 21
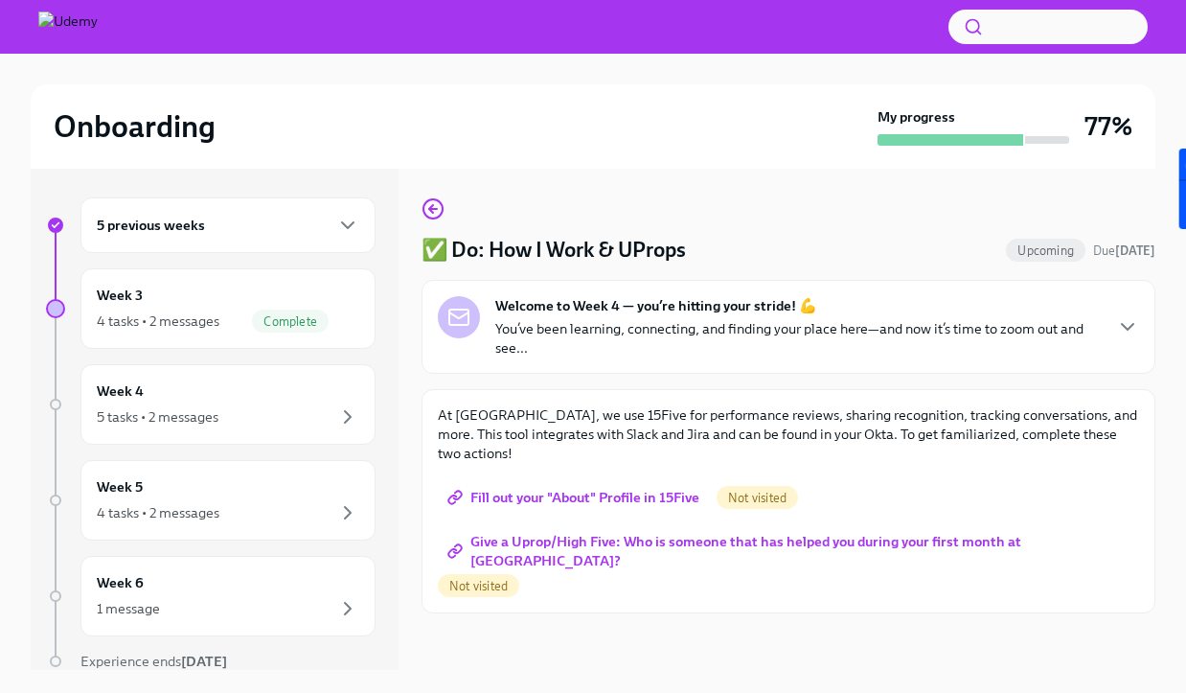
scroll to position [33, 0]
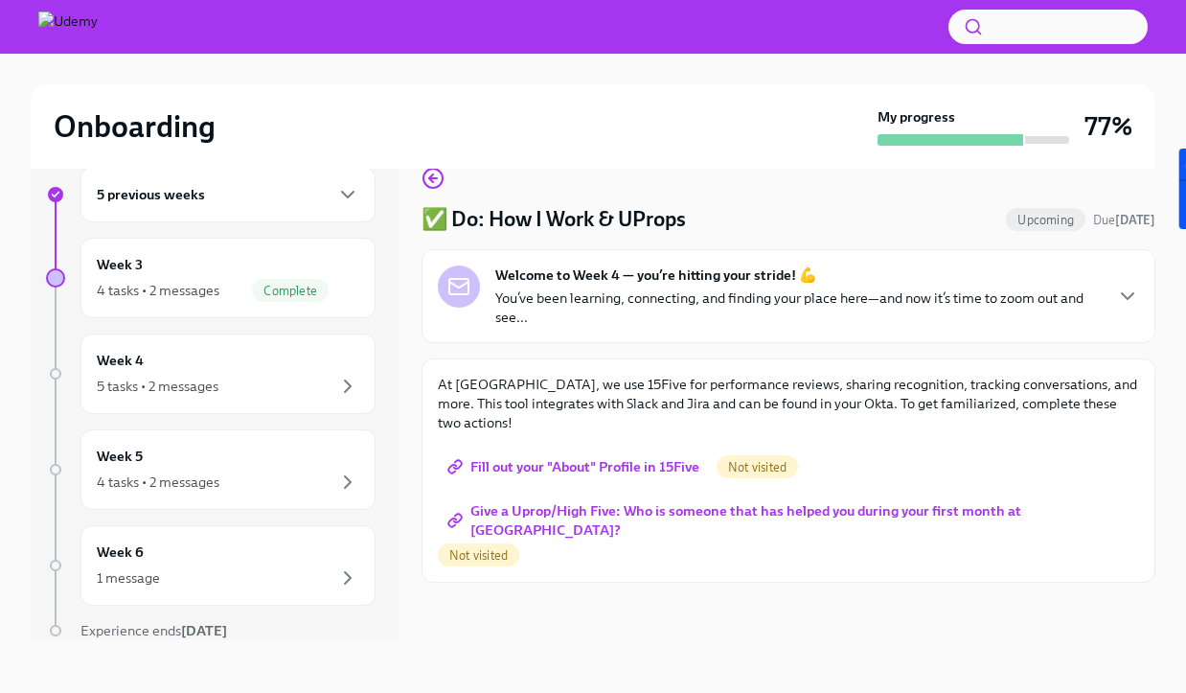
click at [611, 457] on span "Fill out your "About" Profile in 15Five" at bounding box center [575, 466] width 248 height 19
